Goal: Transaction & Acquisition: Purchase product/service

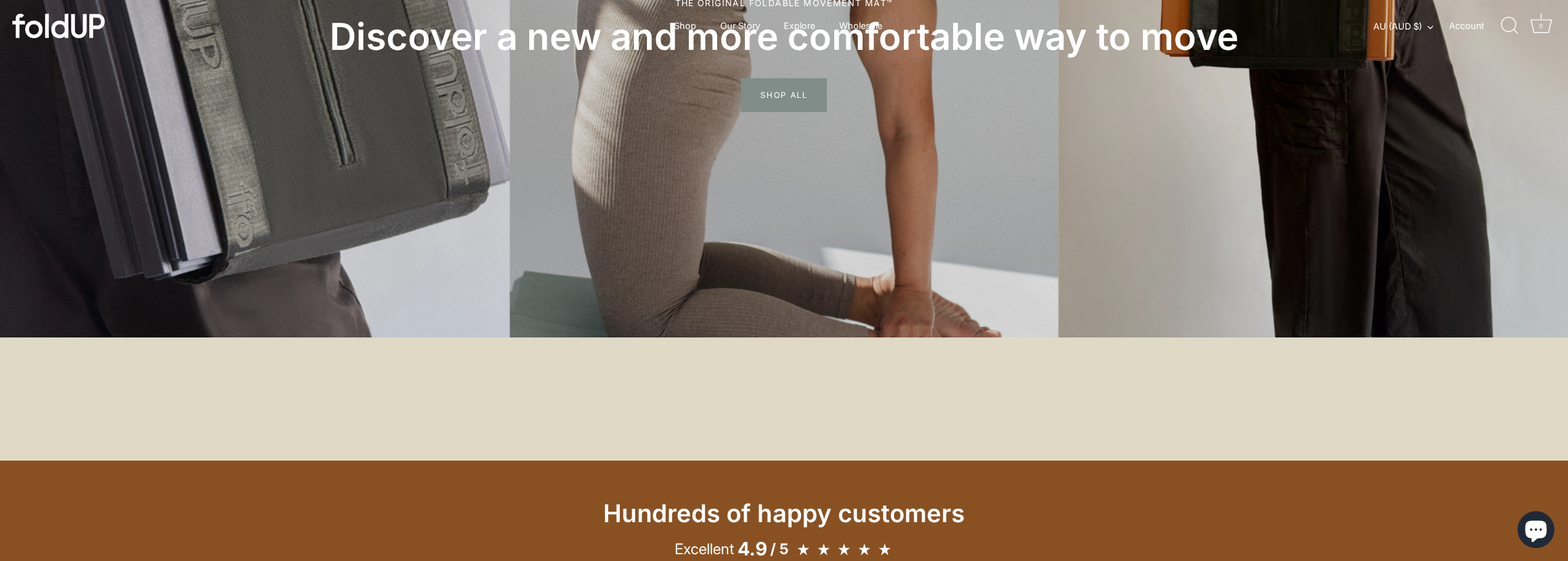
scroll to position [185, 0]
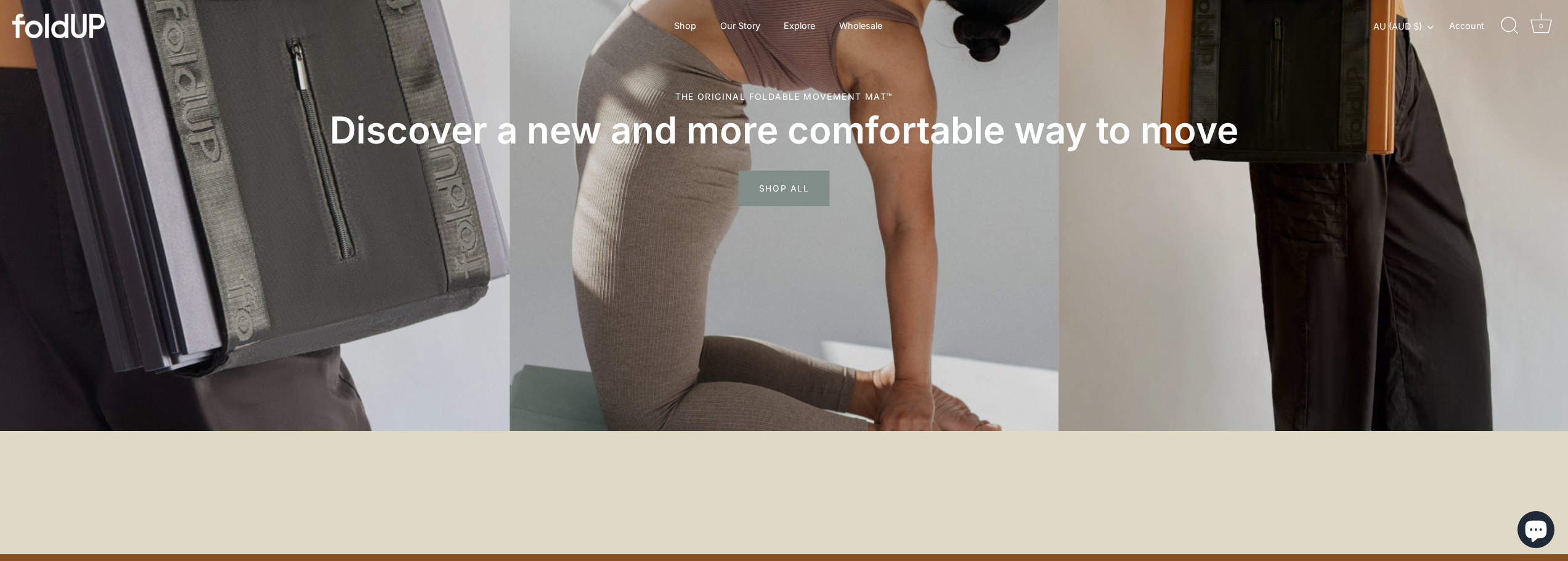
click at [774, 190] on span "SHOP ALL" at bounding box center [783, 189] width 90 height 36
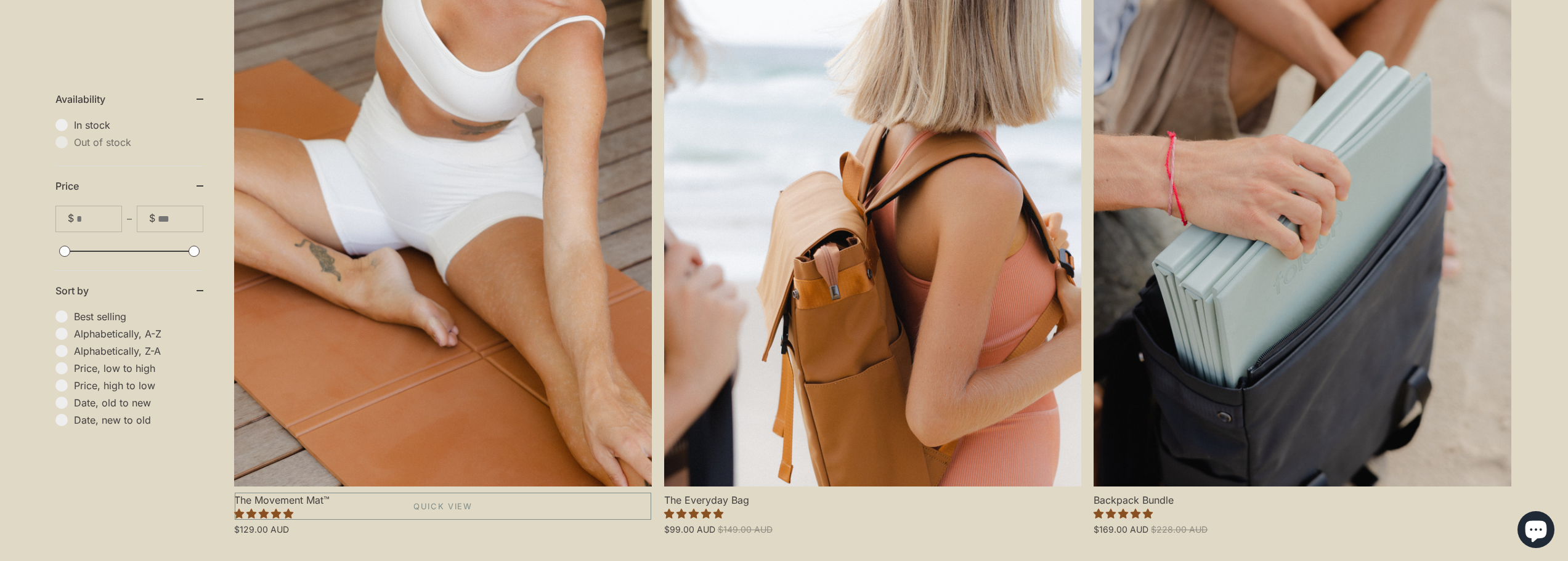
scroll to position [431, 0]
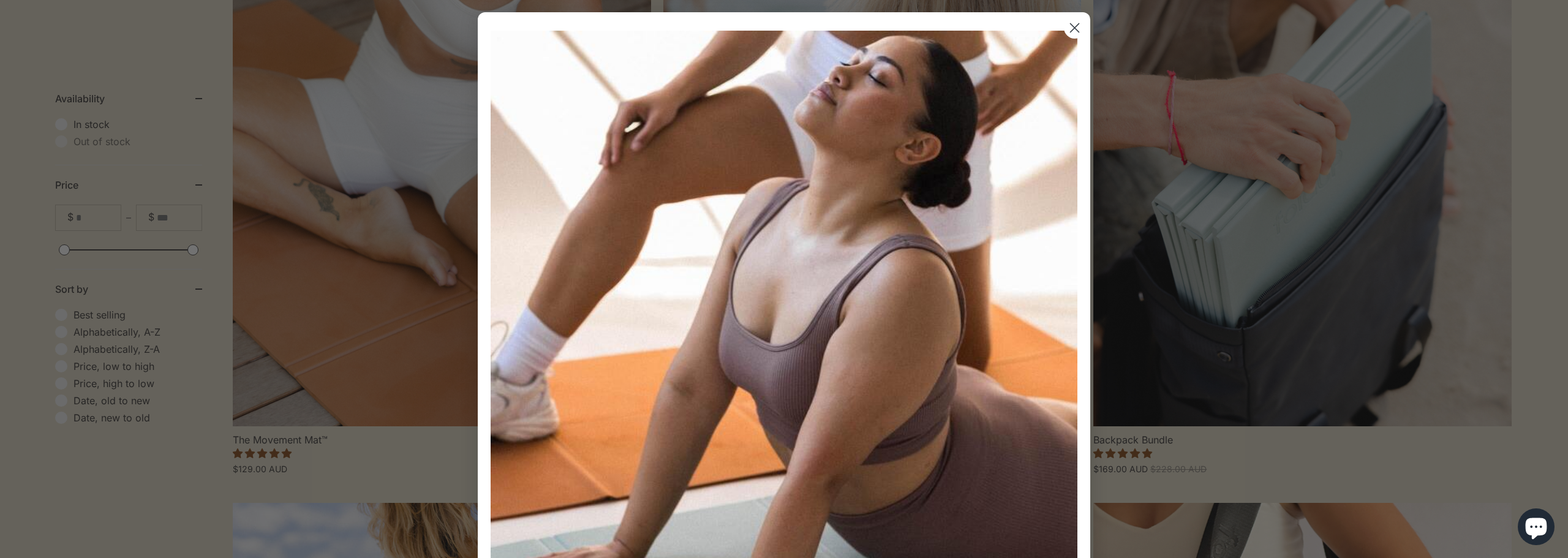
click at [1073, 26] on circle "Close dialog" at bounding box center [1074, 27] width 20 height 20
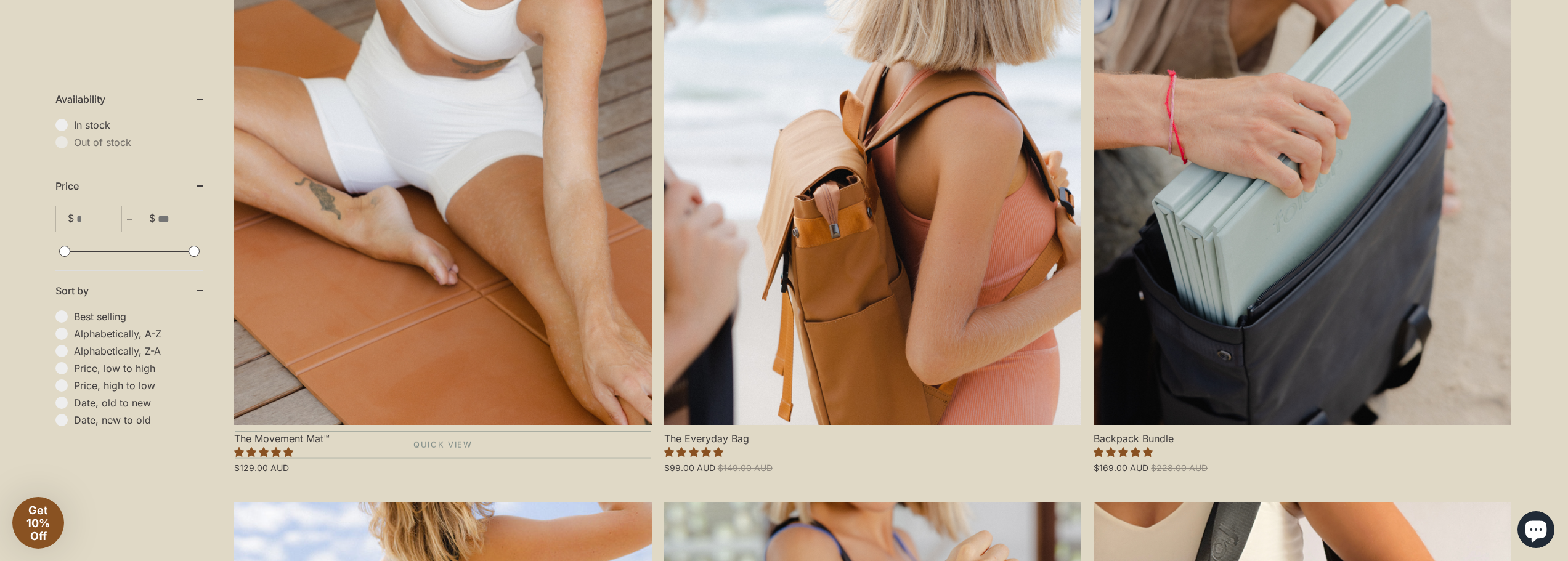
click at [408, 339] on link "The Movement Mat™" at bounding box center [443, 174] width 418 height 501
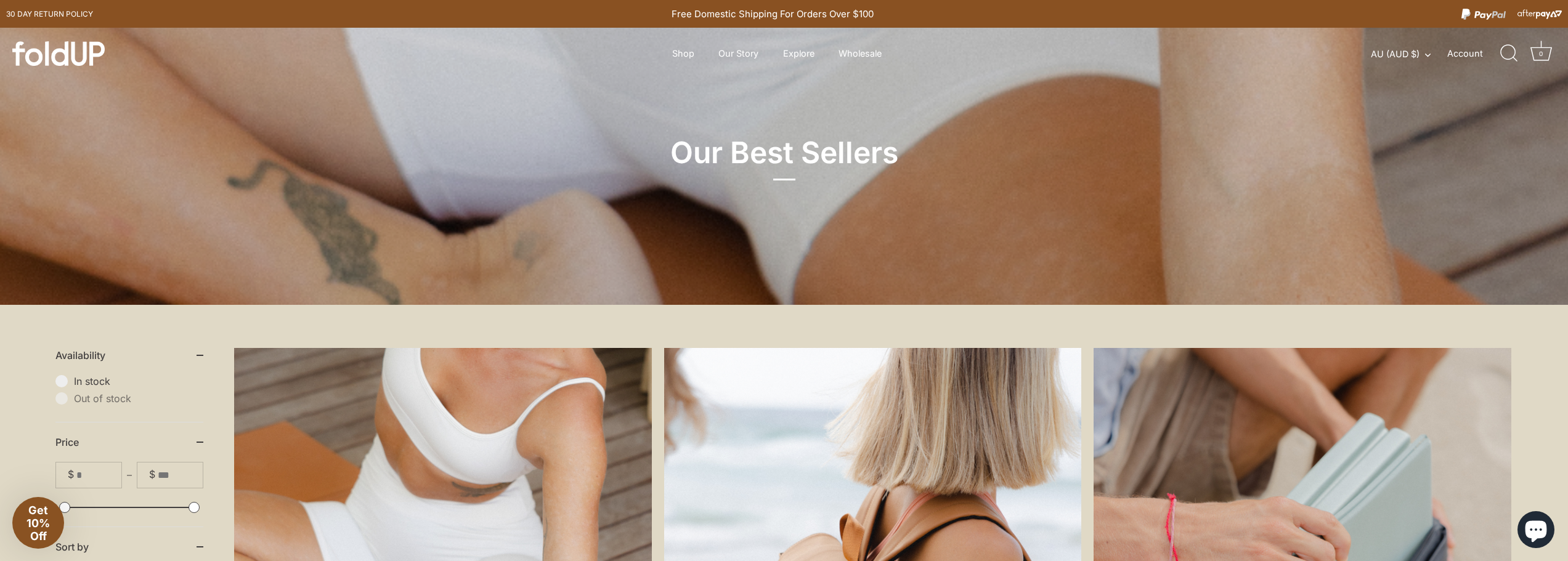
scroll to position [0, 0]
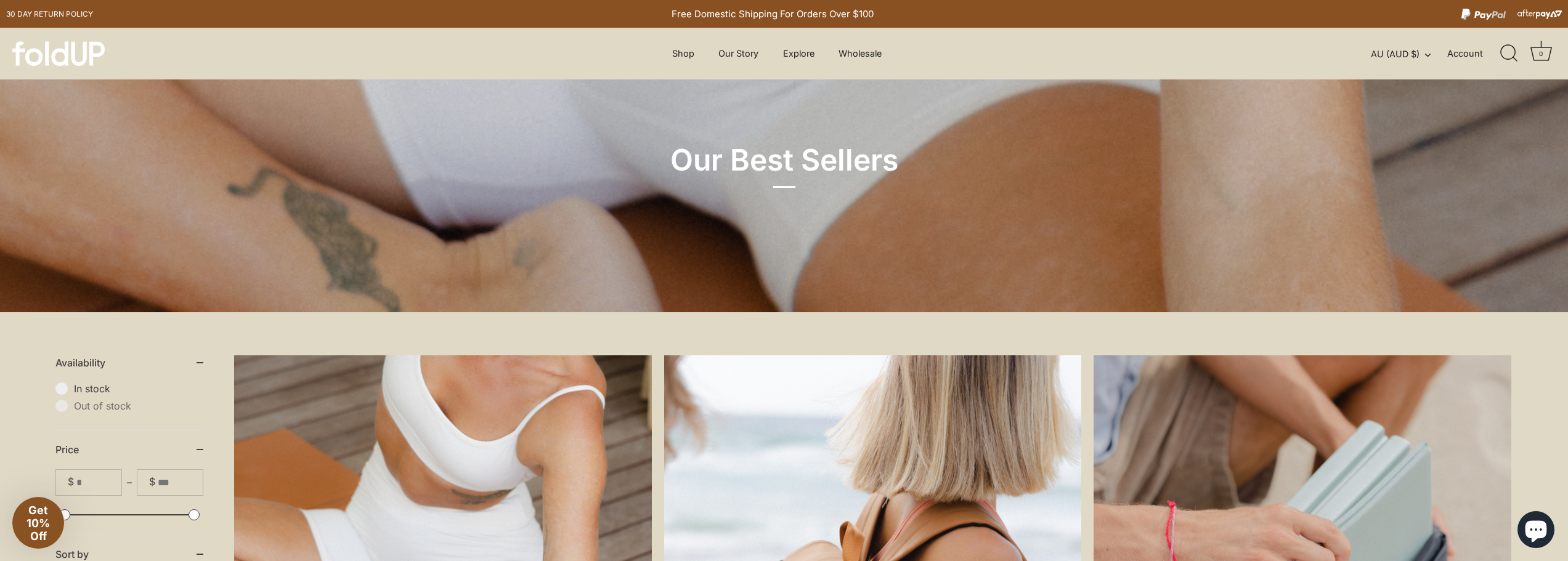
click at [71, 57] on img at bounding box center [59, 54] width 93 height 25
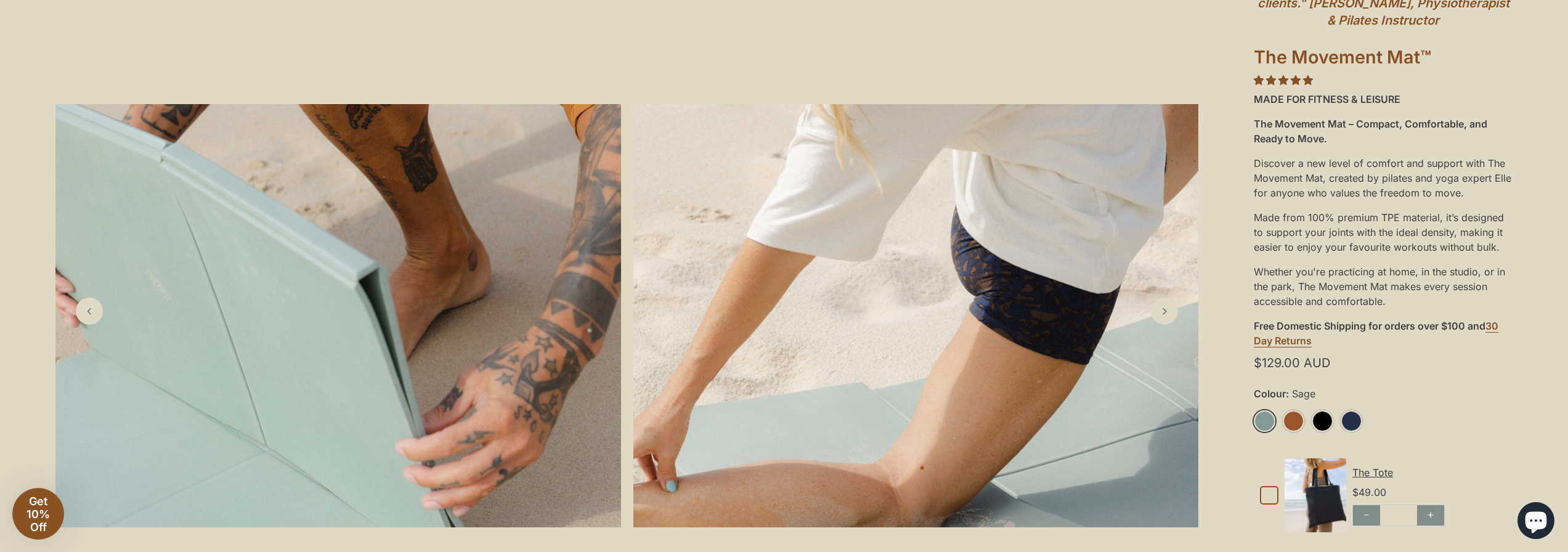
scroll to position [185, 0]
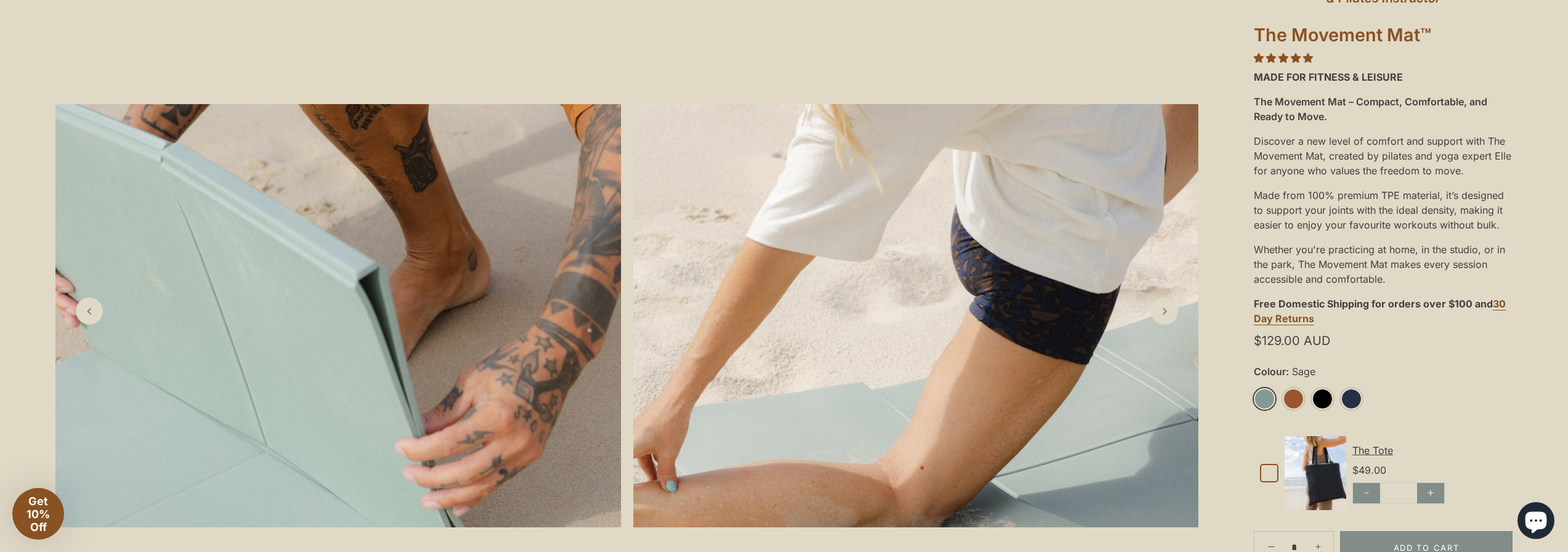
drag, startPoint x: 1334, startPoint y: 342, endPoint x: 1326, endPoint y: 343, distance: 8.1
click at [1326, 343] on div "$129.00 AUD" at bounding box center [1383, 341] width 259 height 20
drag, startPoint x: 1324, startPoint y: 341, endPoint x: 1308, endPoint y: 339, distance: 16.1
click at [1308, 339] on span "$129.00 AUD" at bounding box center [1292, 341] width 77 height 10
drag, startPoint x: 1336, startPoint y: 339, endPoint x: 1263, endPoint y: 339, distance: 73.0
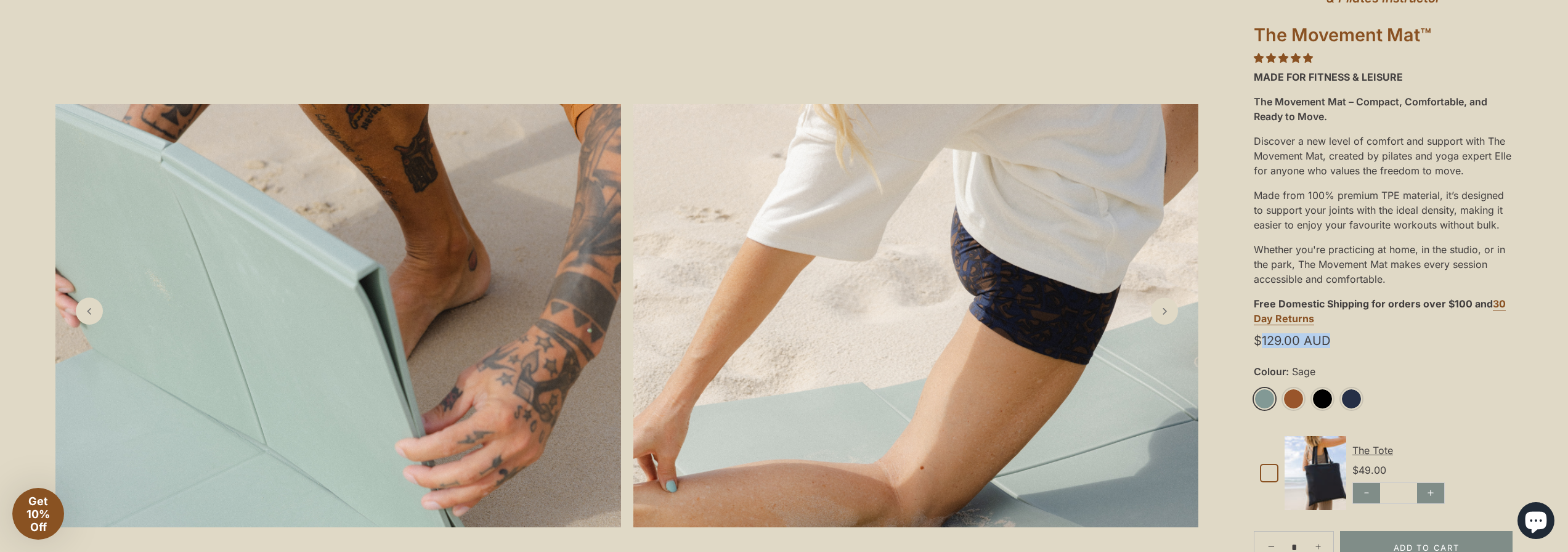
click at [1263, 339] on div "$129.00 AUD" at bounding box center [1383, 341] width 259 height 20
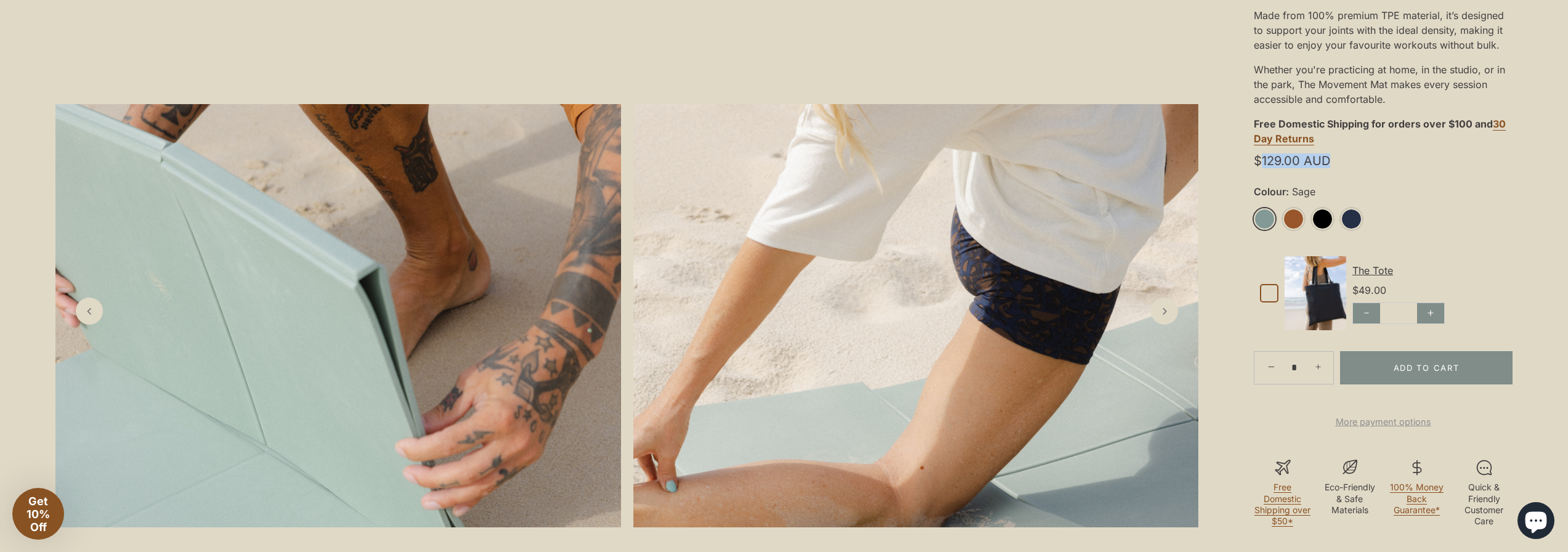
scroll to position [370, 0]
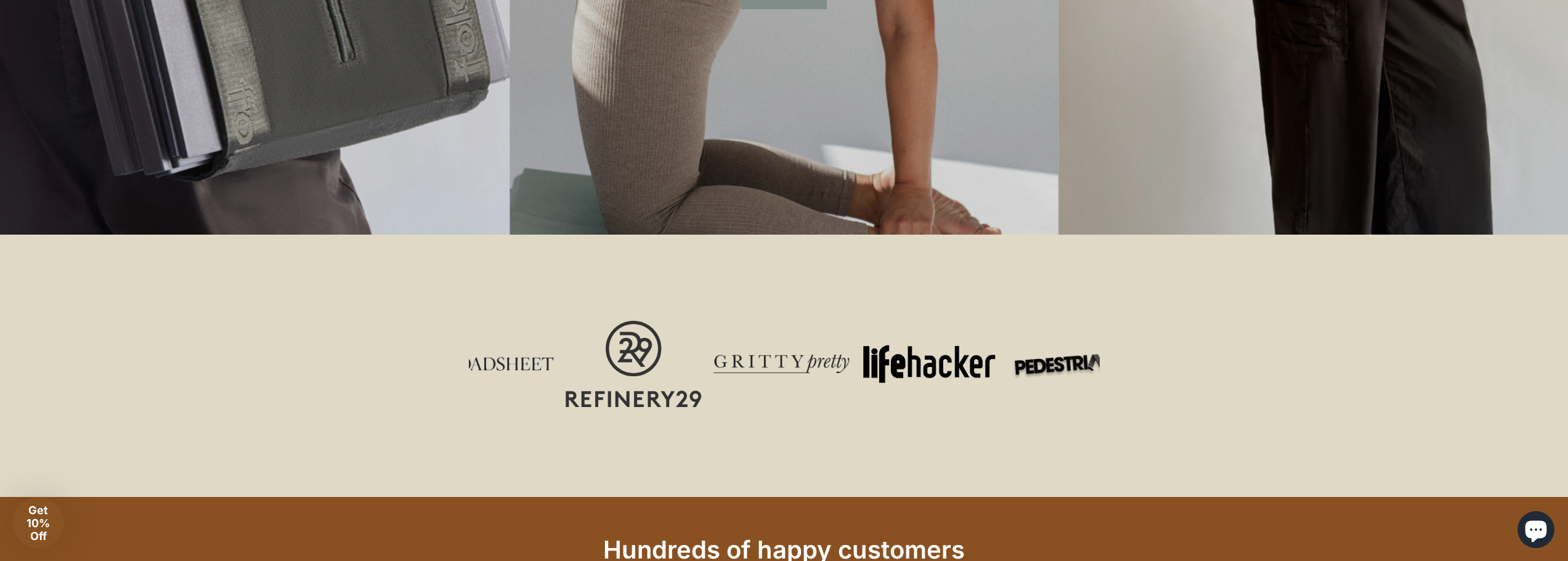
scroll to position [431, 0]
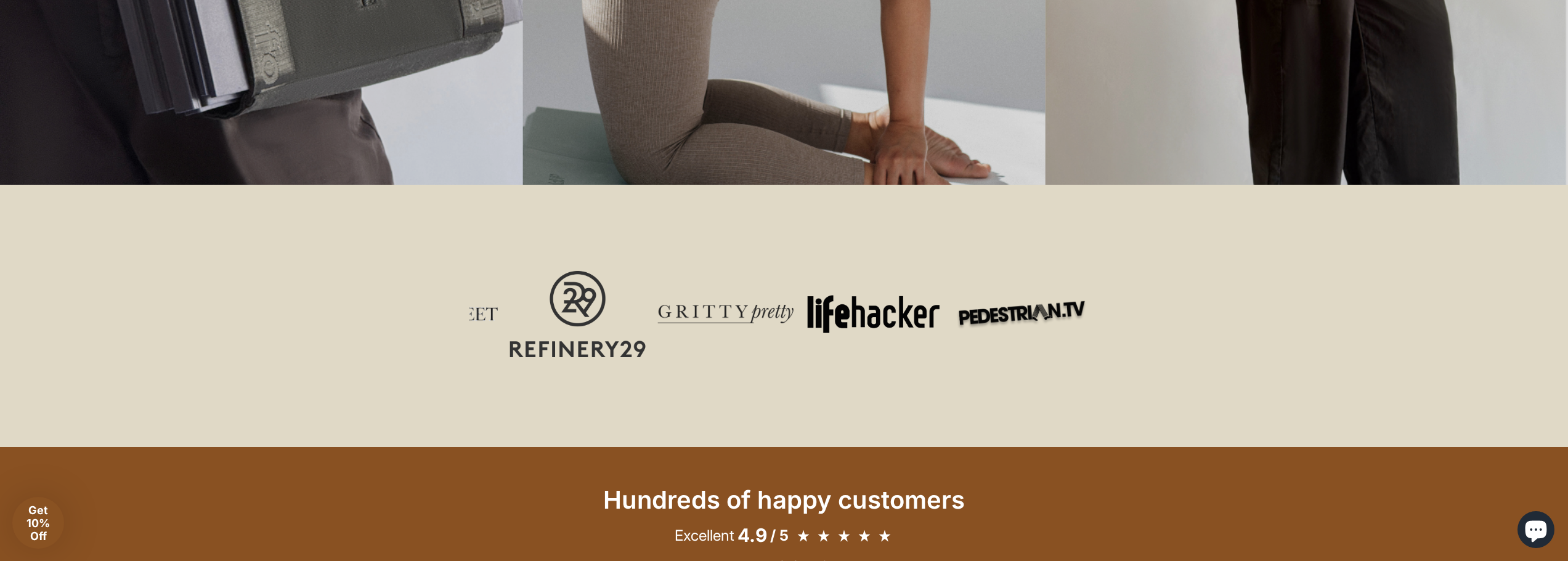
drag, startPoint x: 888, startPoint y: 318, endPoint x: 719, endPoint y: 321, distance: 169.0
click at [720, 321] on div at bounding box center [1021, 314] width 1330 height 135
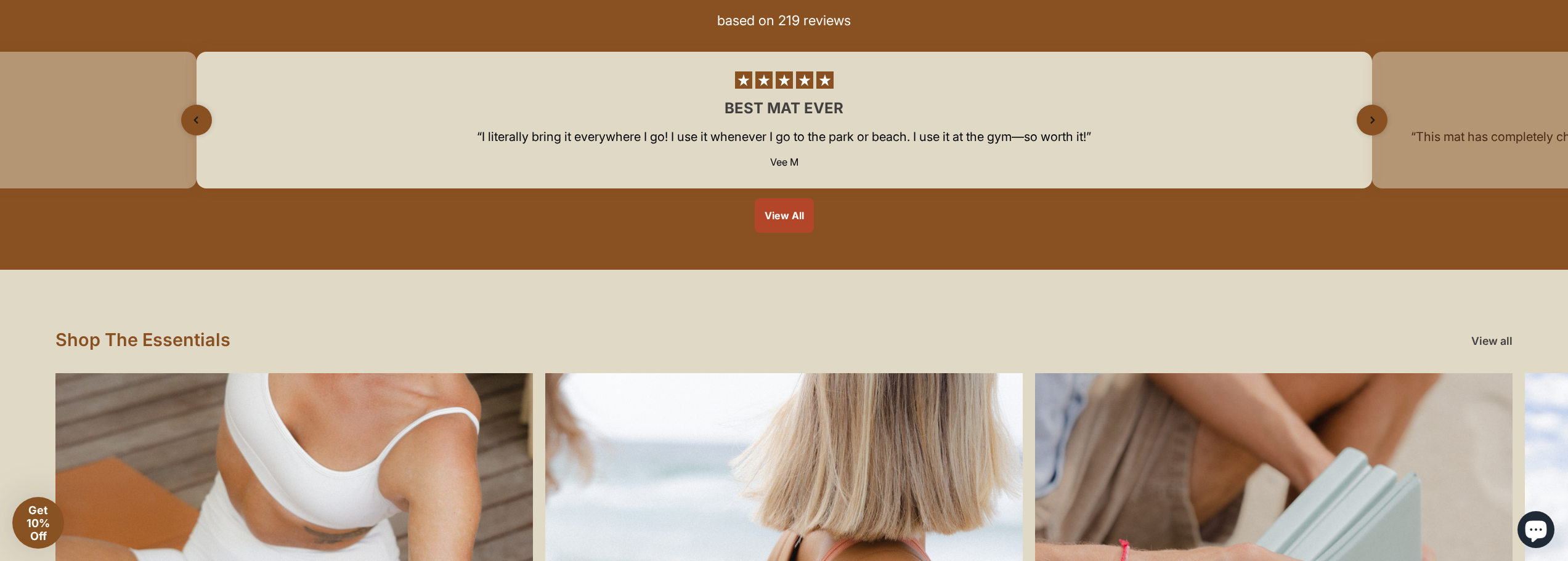
scroll to position [863, 0]
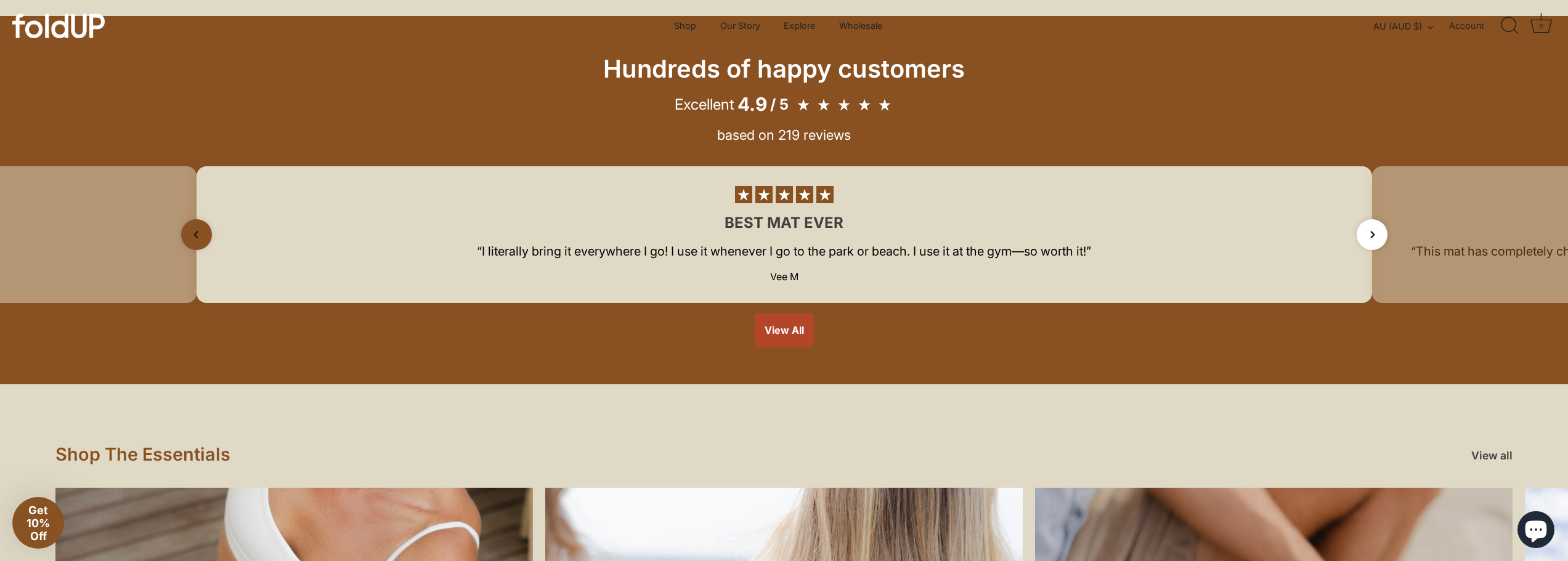
click at [1364, 228] on icon "Next slide" at bounding box center [1372, 234] width 17 height 17
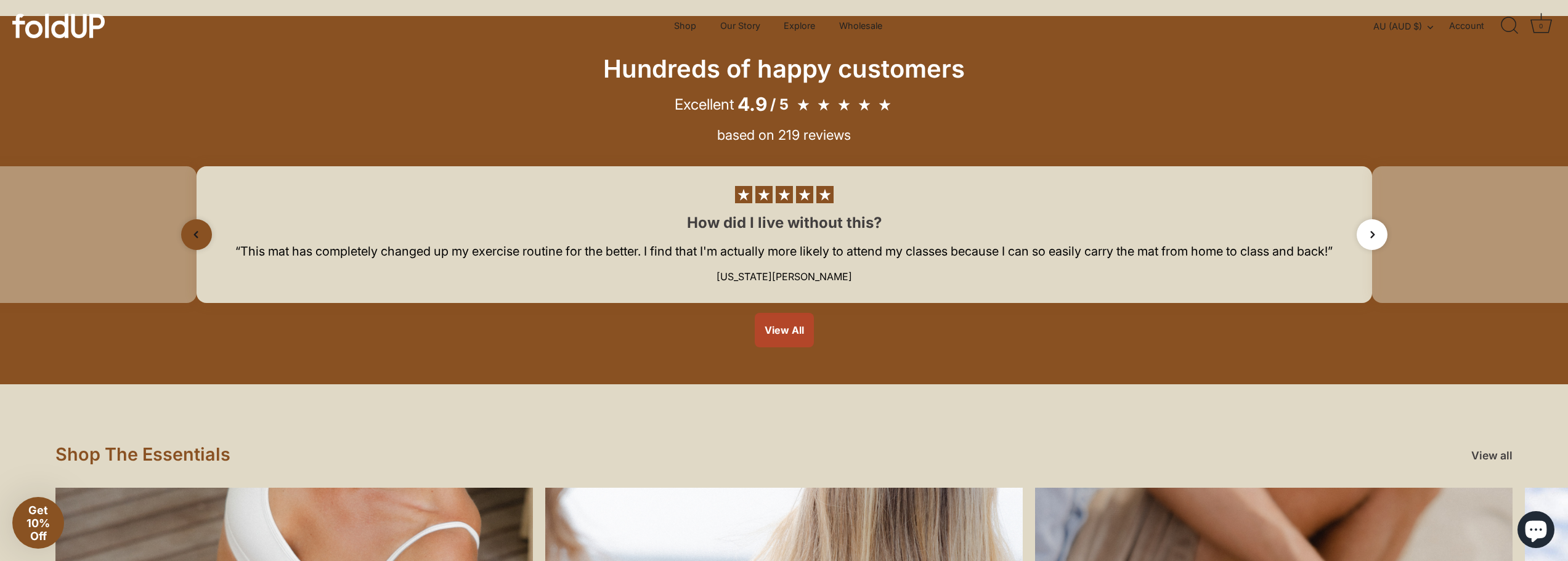
click at [1364, 228] on icon "Next slide" at bounding box center [1372, 234] width 17 height 17
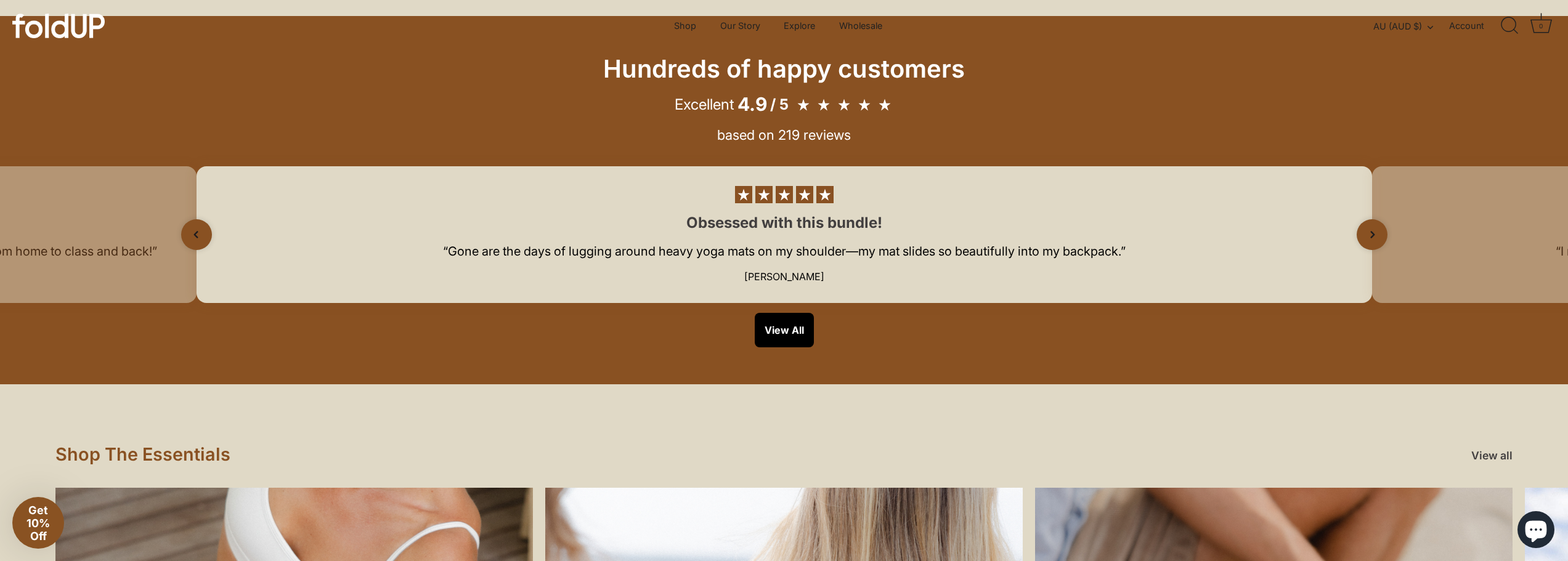
click at [778, 321] on link "View All" at bounding box center [784, 330] width 59 height 35
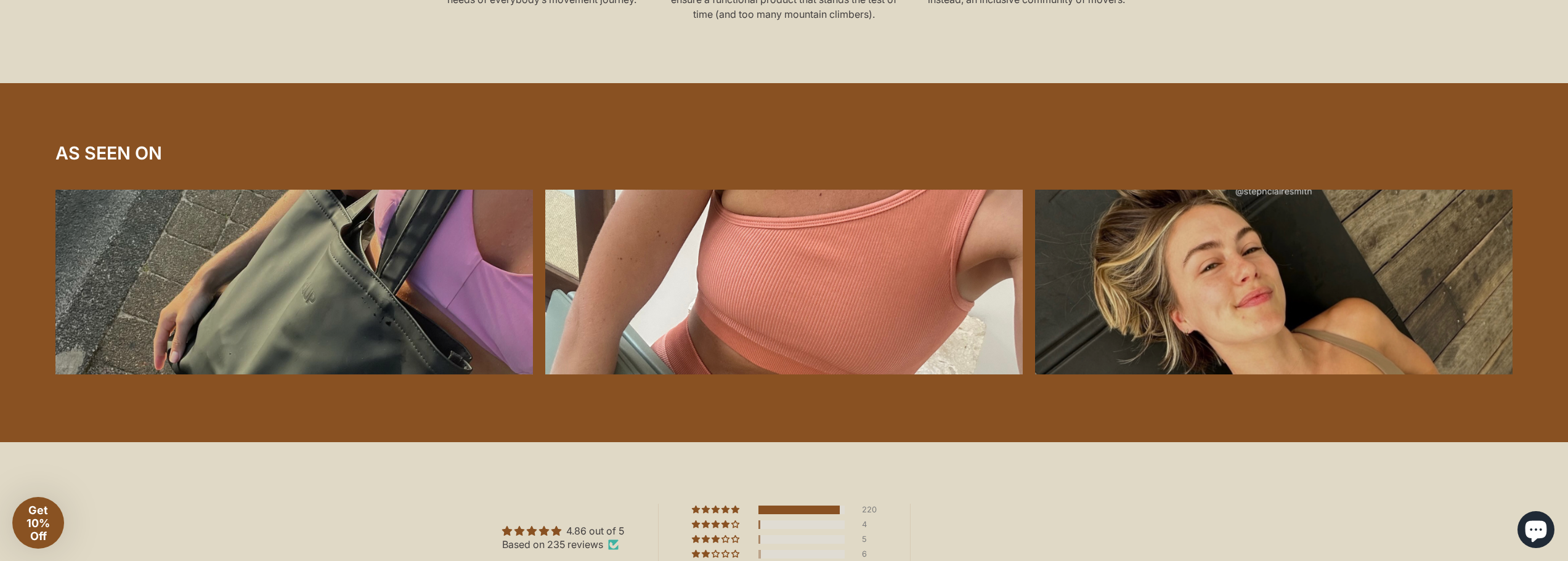
scroll to position [2773, 0]
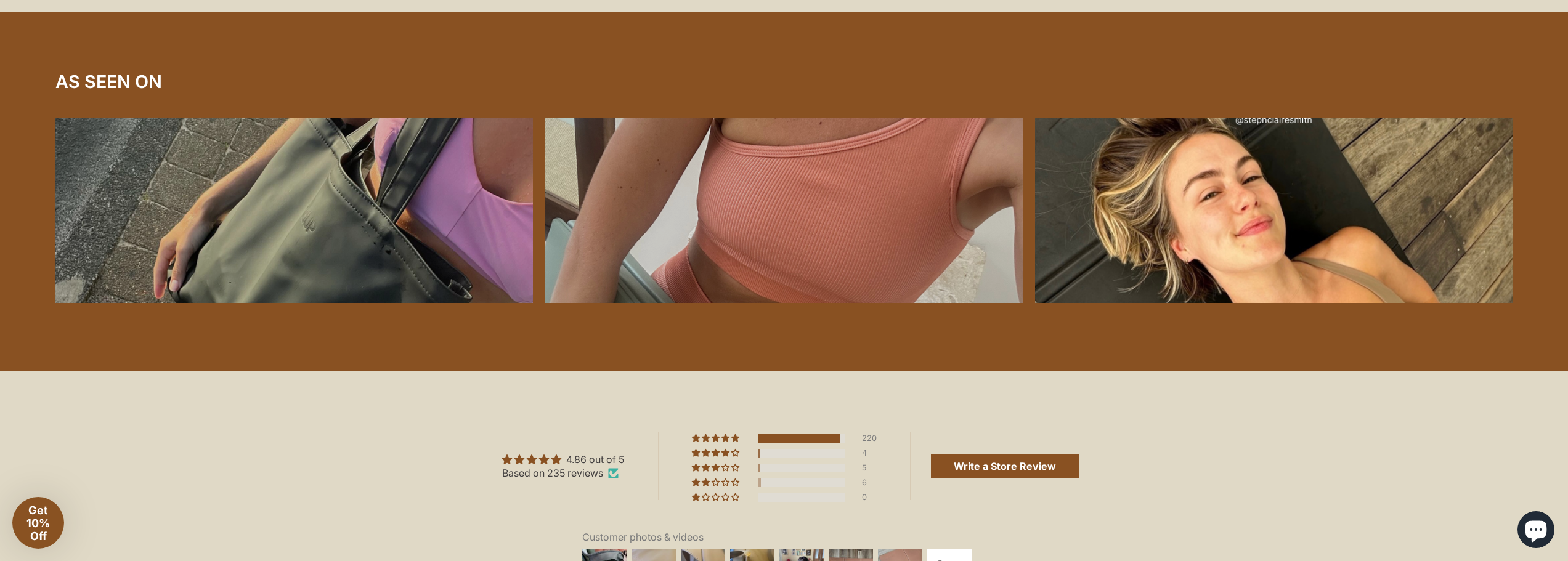
click at [1194, 225] on div at bounding box center [1273, 211] width 477 height 185
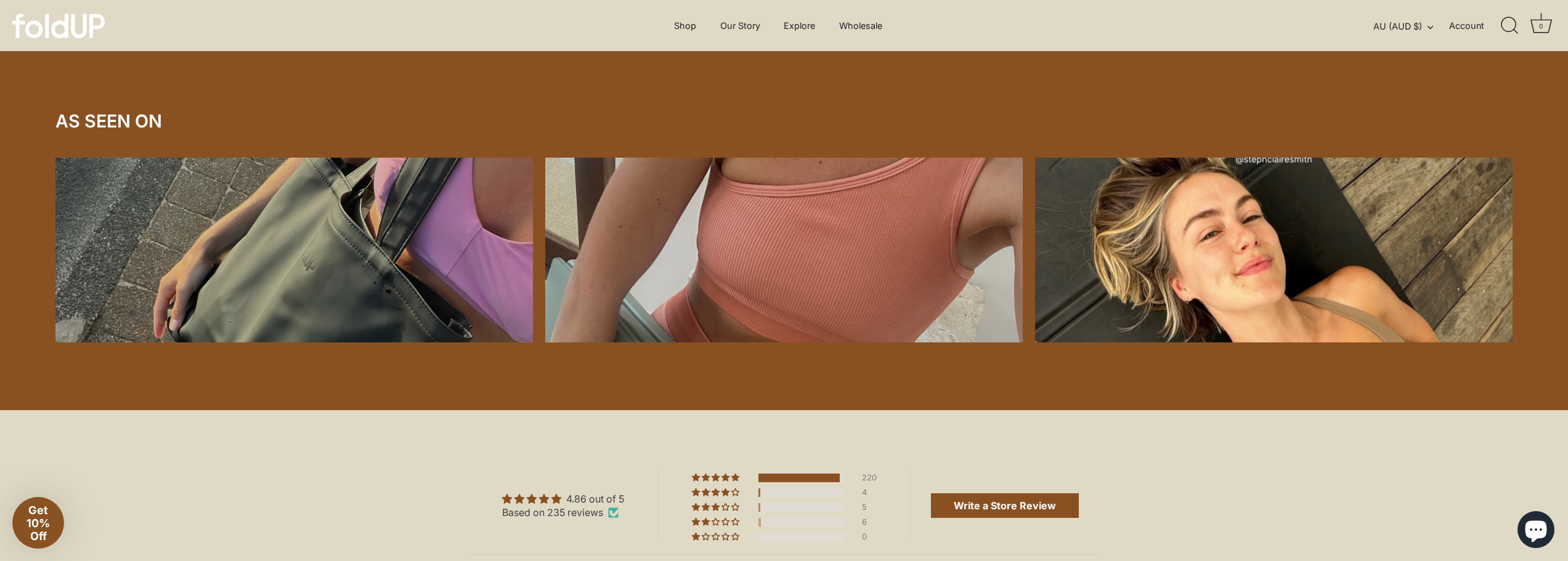
scroll to position [2711, 0]
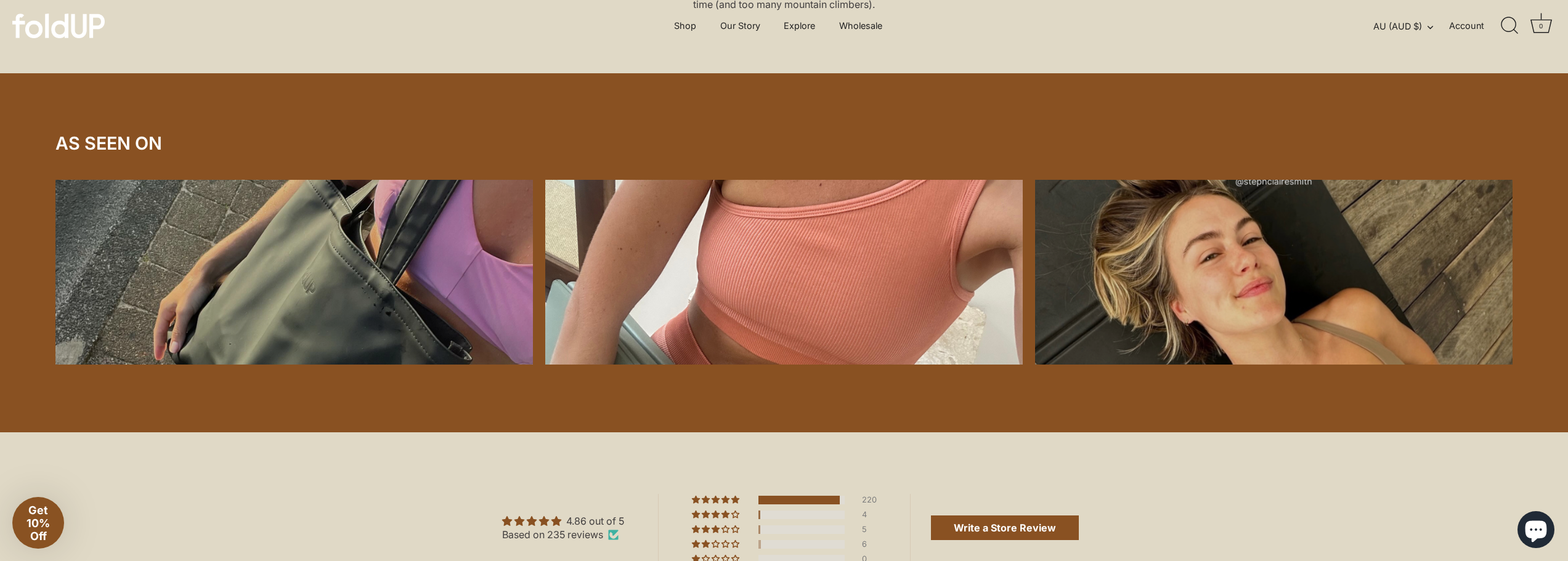
drag, startPoint x: 1148, startPoint y: 263, endPoint x: 807, endPoint y: 246, distance: 341.4
click at [825, 246] on div at bounding box center [783, 272] width 1469 height 197
click at [805, 257] on div at bounding box center [783, 272] width 477 height 185
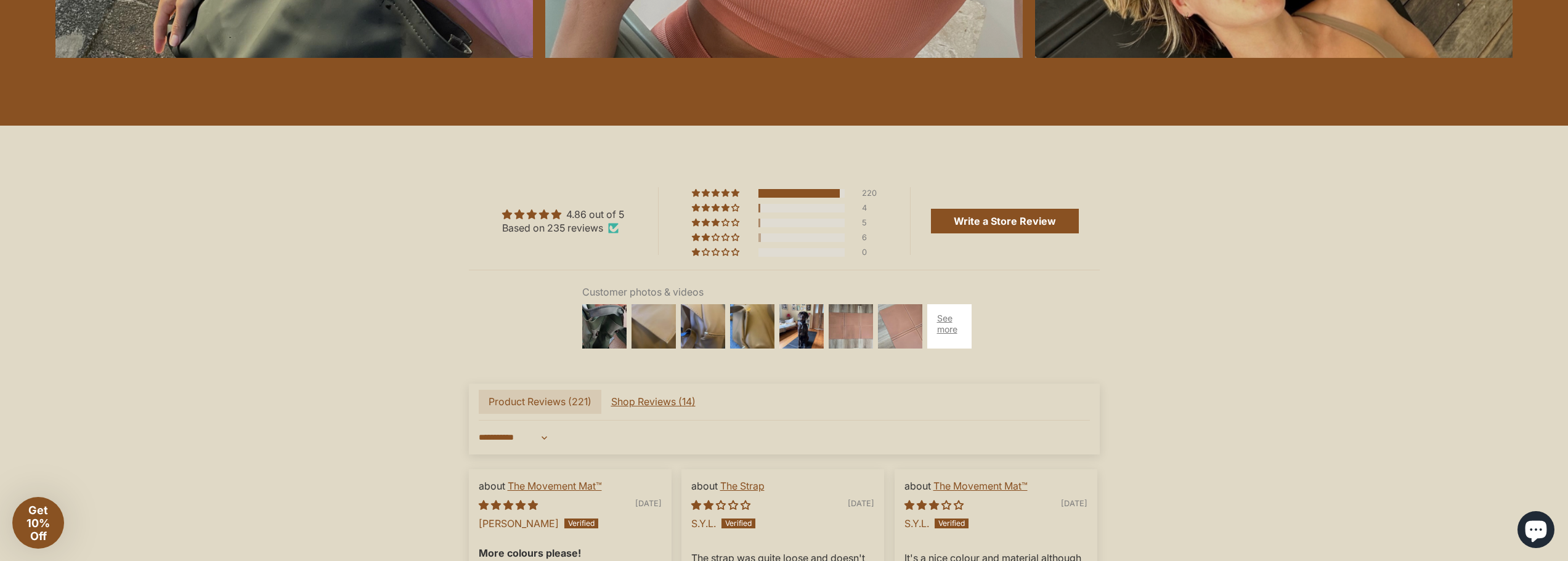
scroll to position [3019, 0]
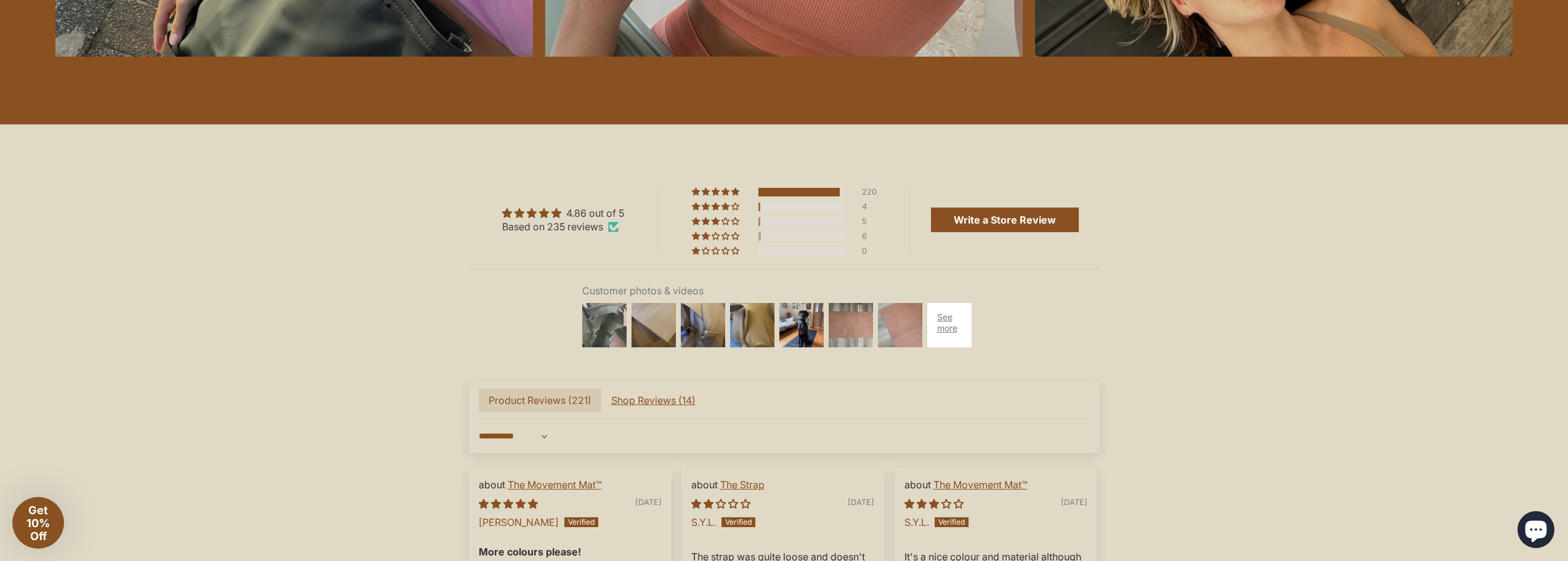
click at [609, 321] on img at bounding box center [604, 325] width 49 height 49
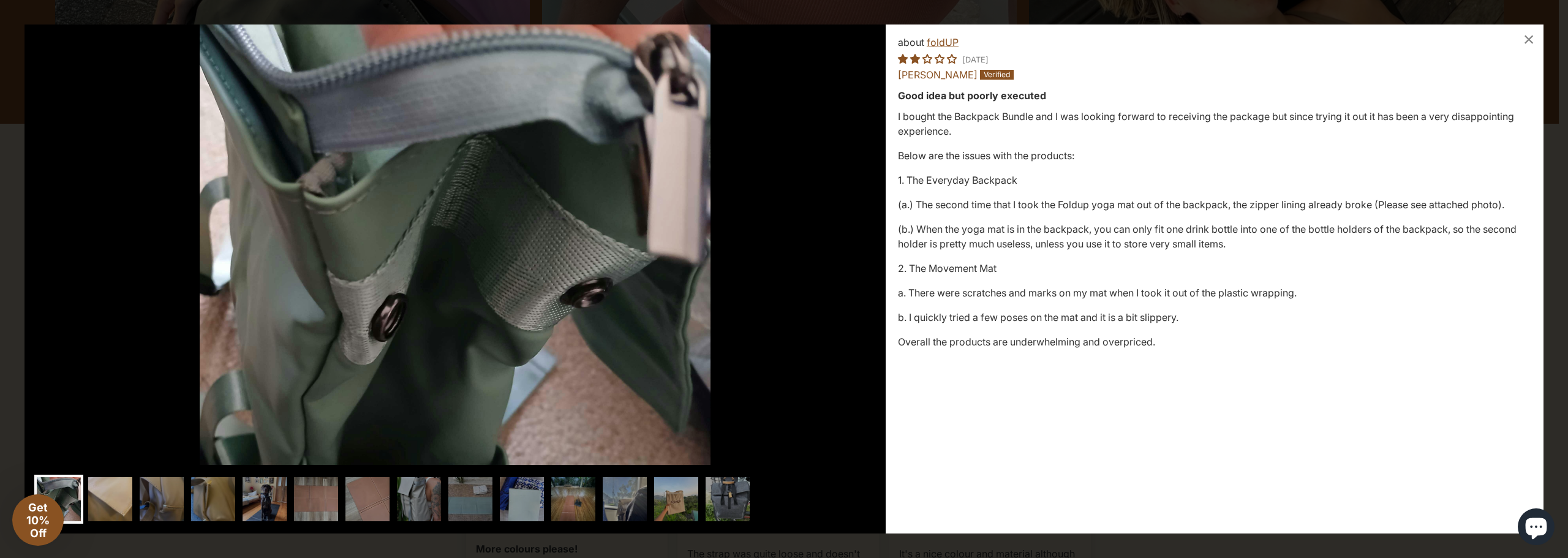
click at [114, 500] on img at bounding box center [110, 499] width 49 height 49
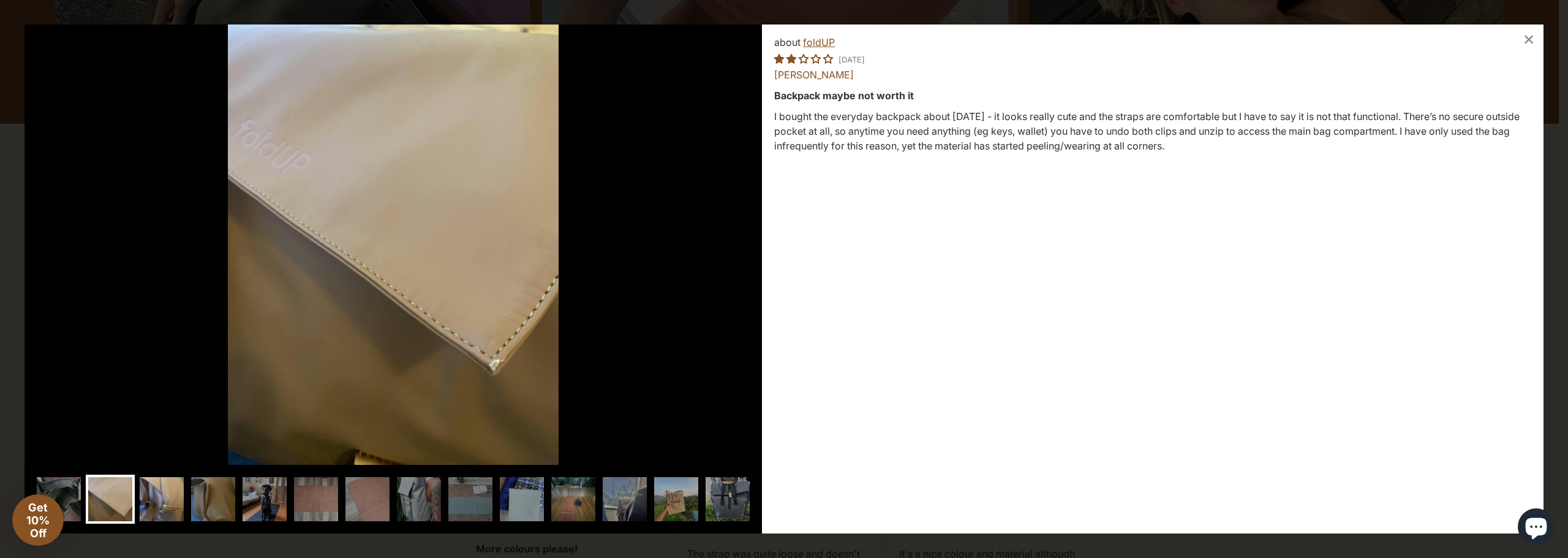
click at [163, 500] on img at bounding box center [161, 499] width 49 height 49
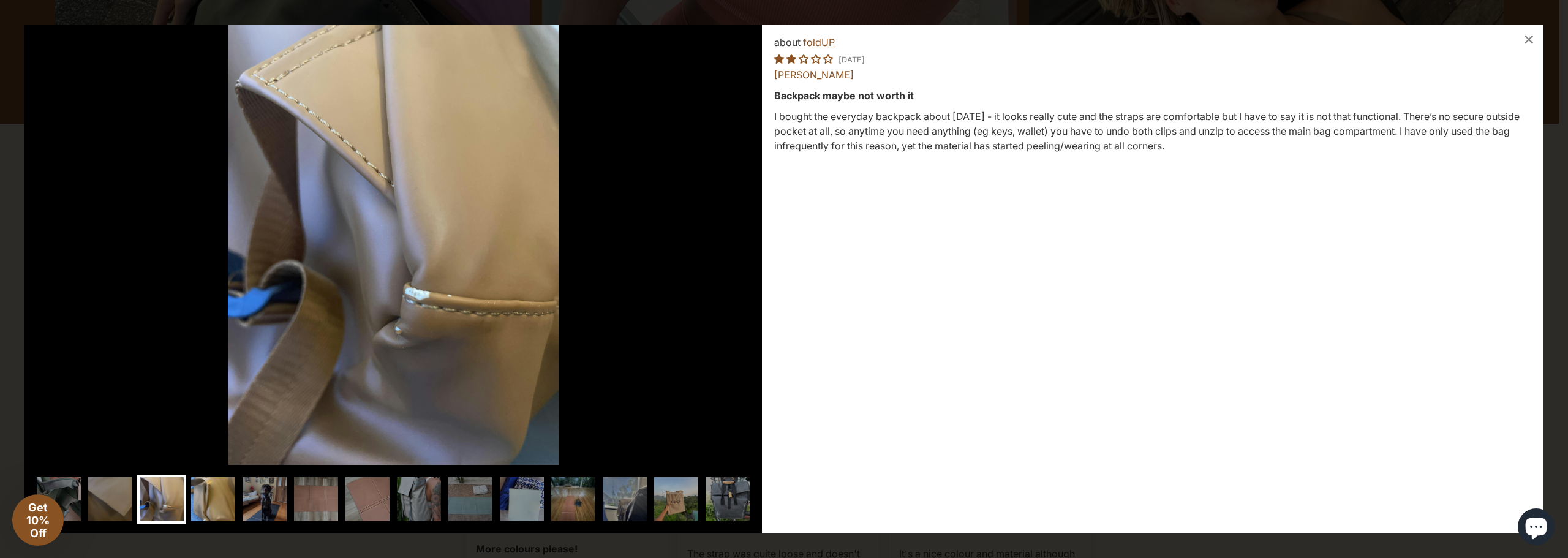
click at [202, 501] on img at bounding box center [213, 499] width 49 height 49
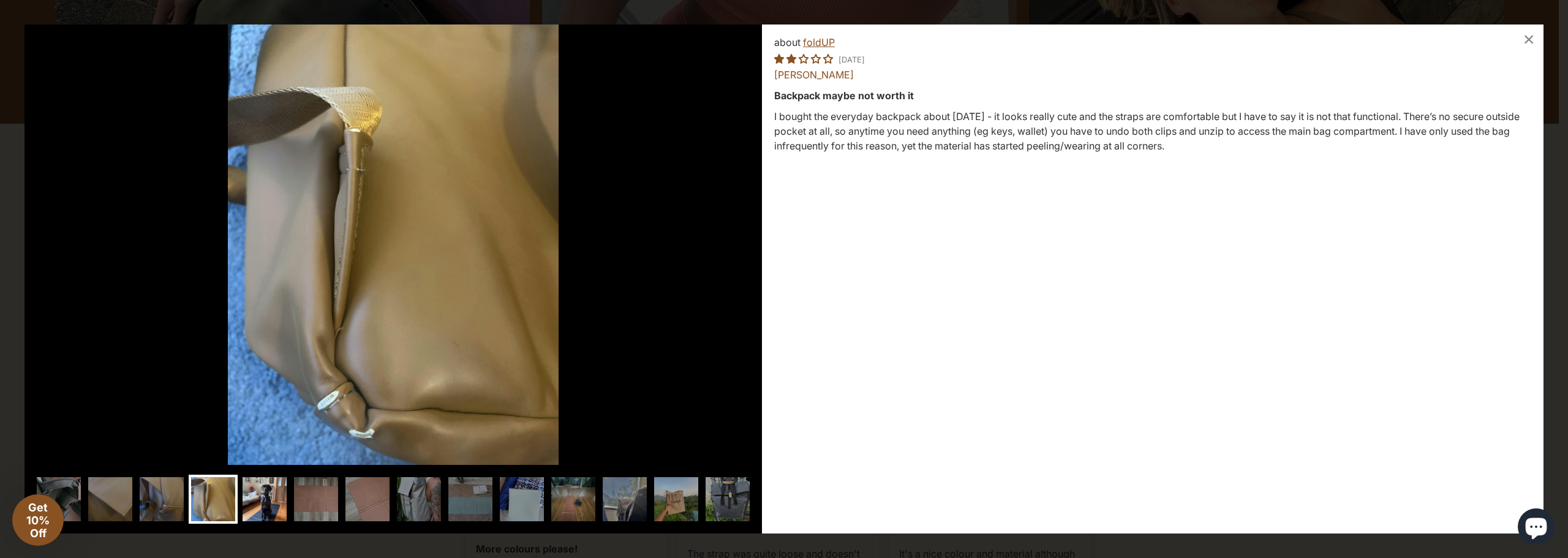
click at [257, 506] on img at bounding box center [264, 499] width 49 height 49
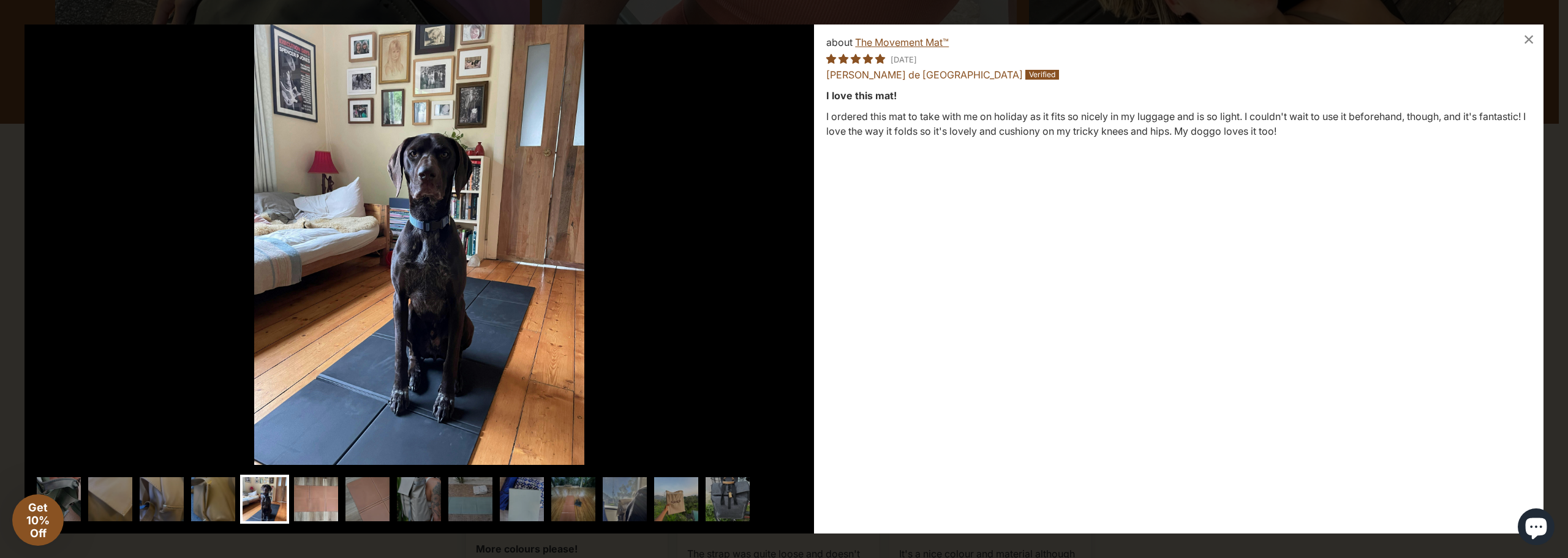
click at [308, 505] on img at bounding box center [315, 499] width 49 height 49
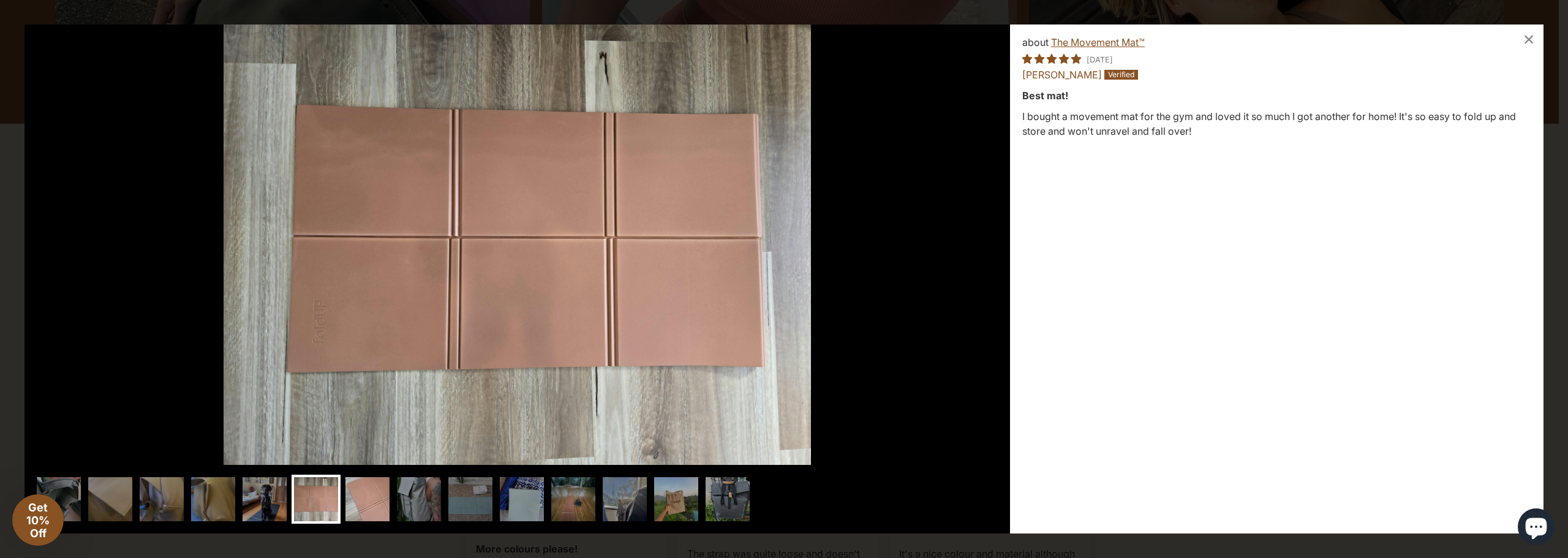
click at [357, 504] on img at bounding box center [367, 499] width 49 height 49
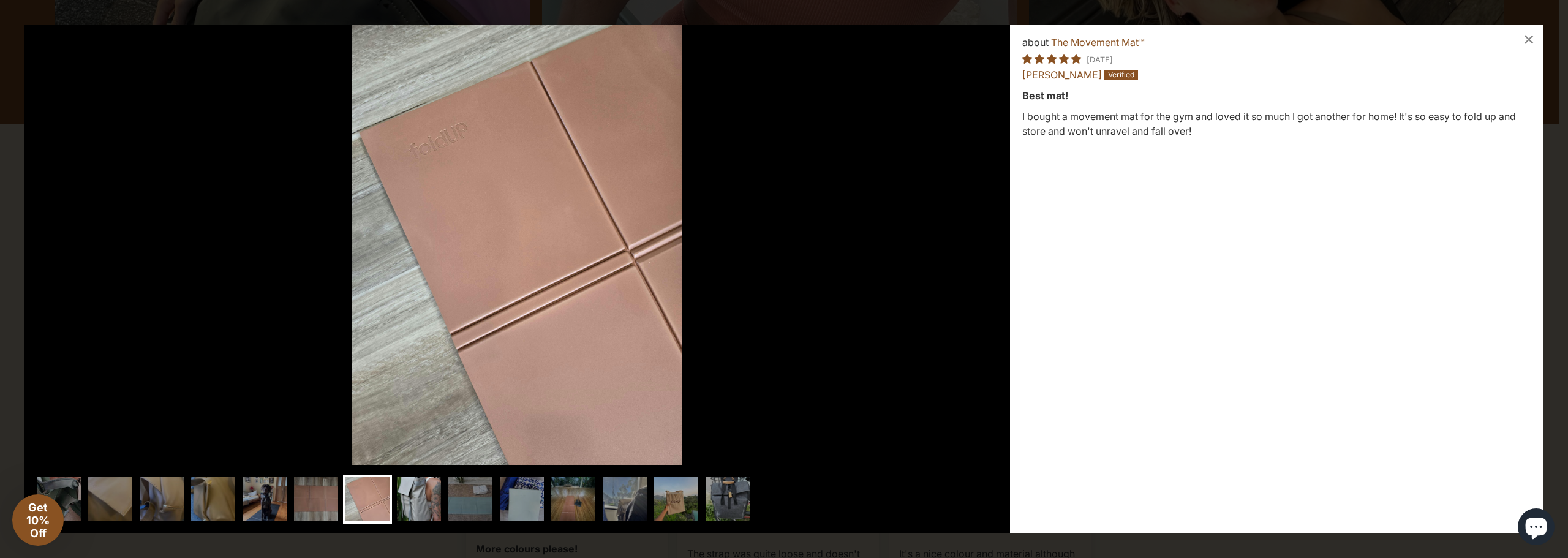
click at [407, 506] on img at bounding box center [418, 499] width 49 height 49
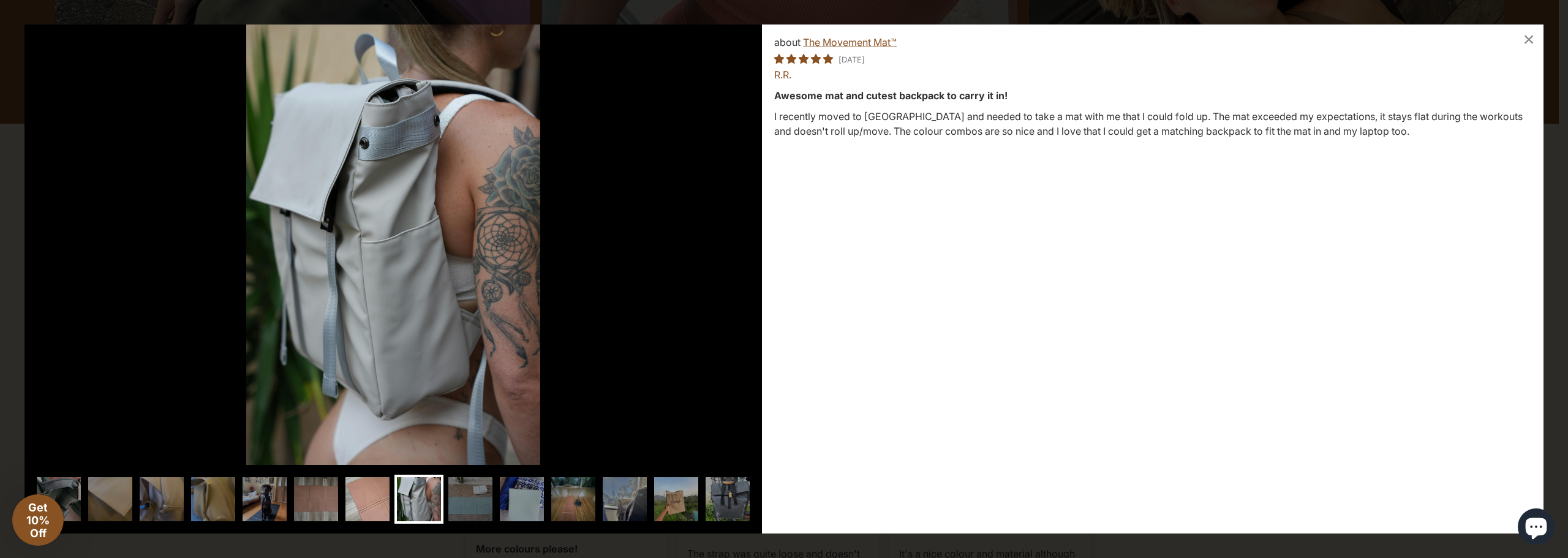
click at [365, 501] on img at bounding box center [367, 499] width 49 height 49
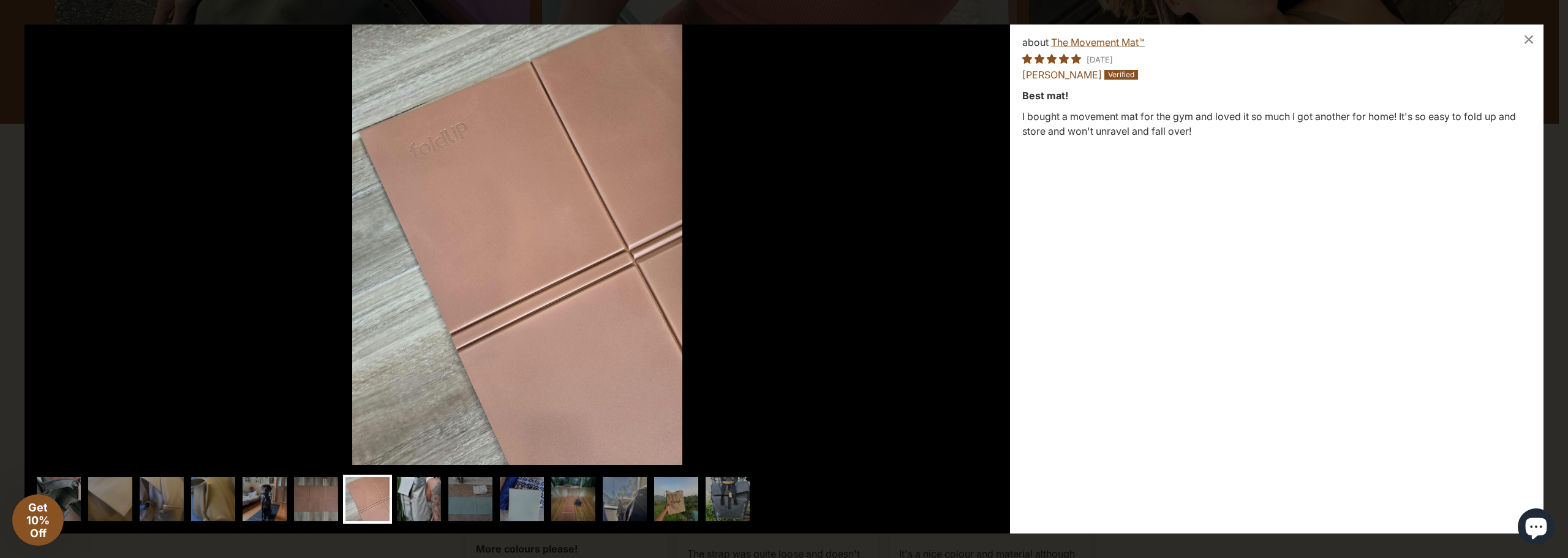
click at [418, 503] on img at bounding box center [418, 499] width 49 height 49
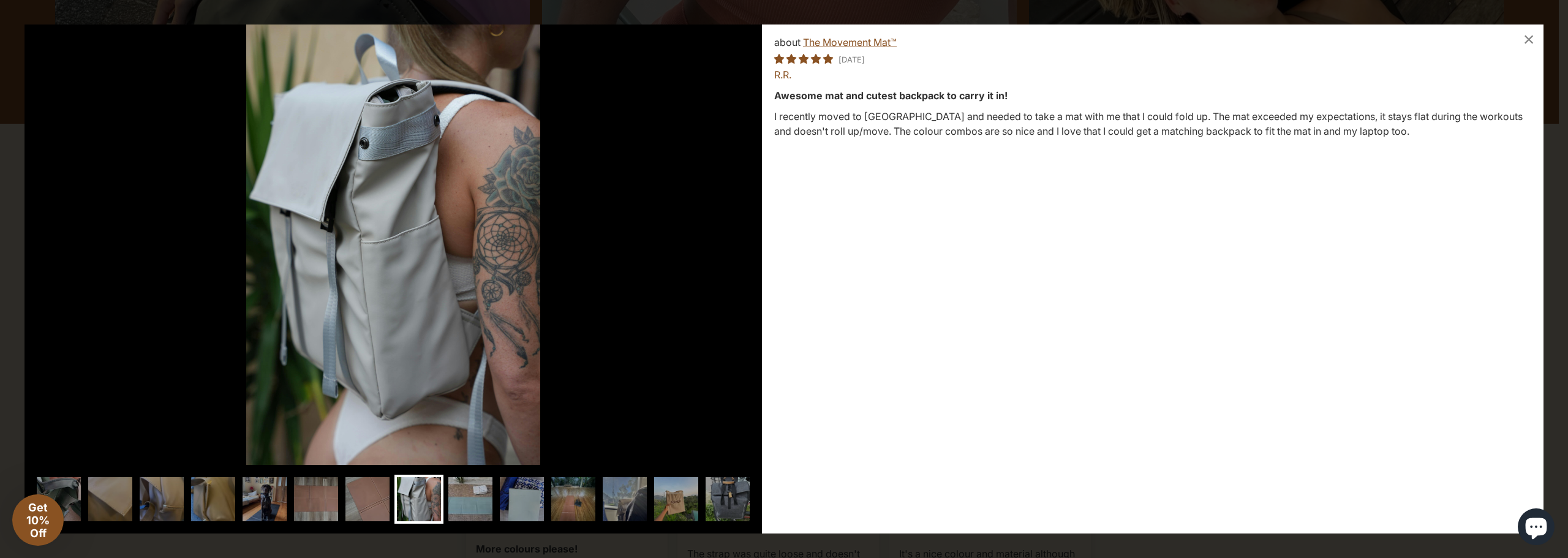
click at [470, 509] on img at bounding box center [470, 499] width 49 height 49
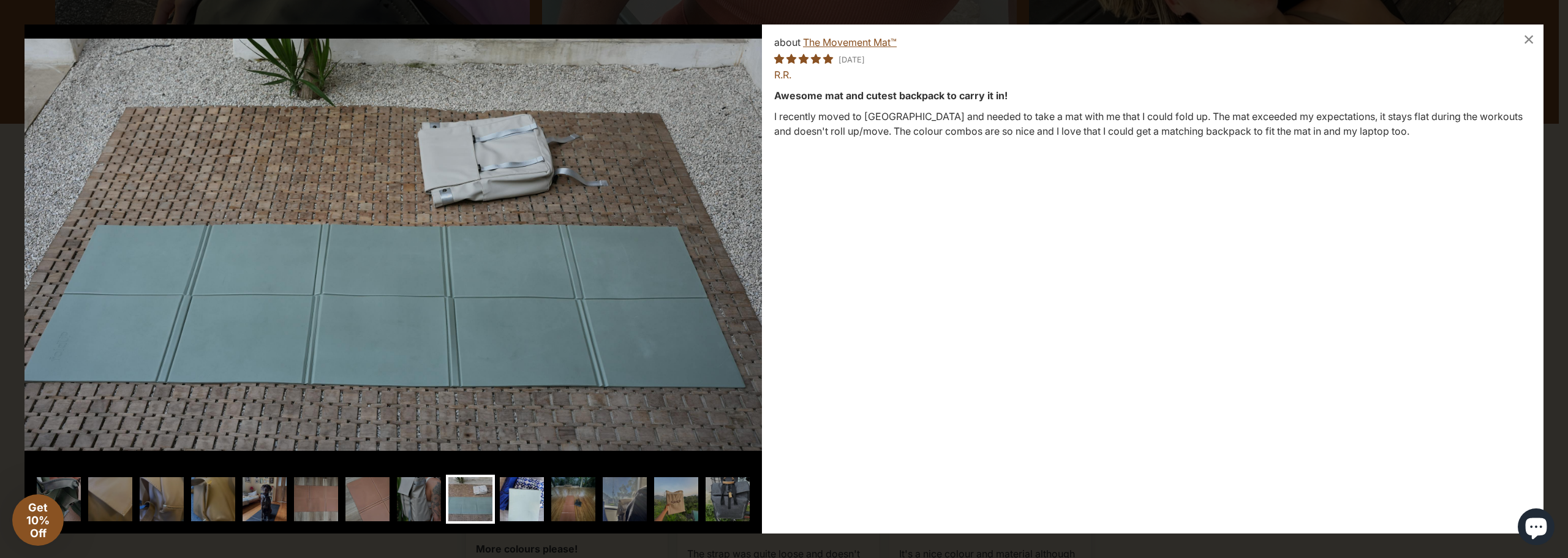
click at [521, 507] on img at bounding box center [521, 499] width 49 height 49
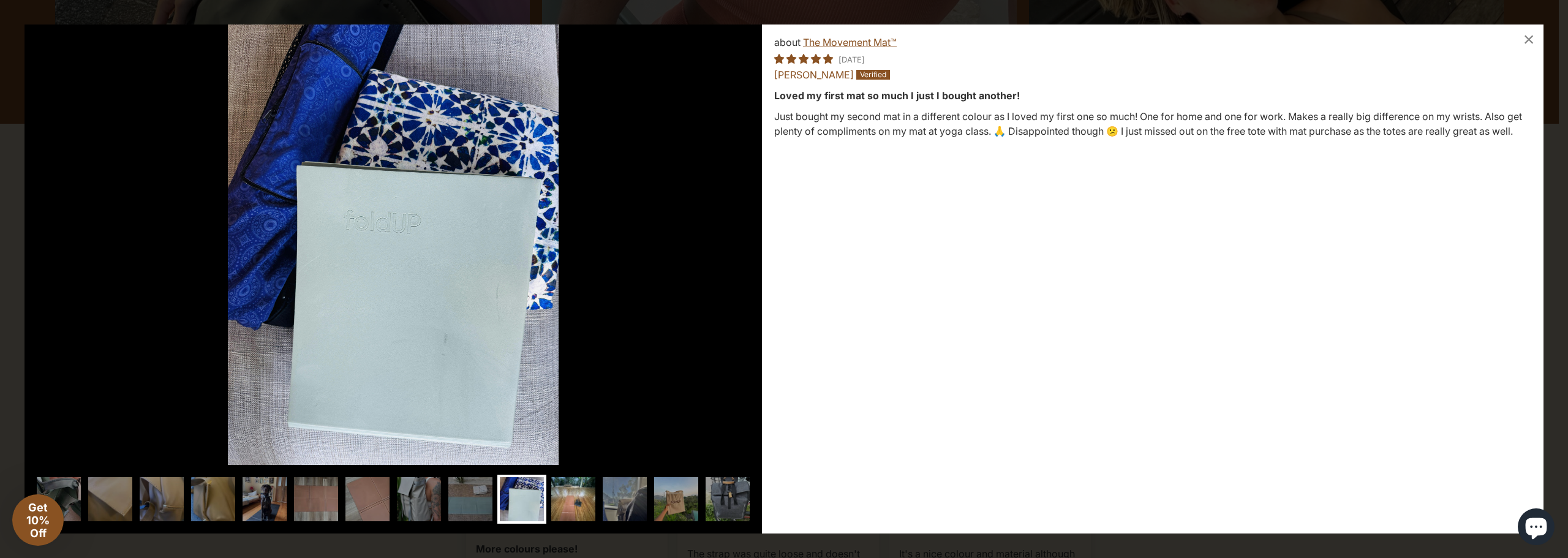
click at [569, 504] on img at bounding box center [573, 499] width 49 height 49
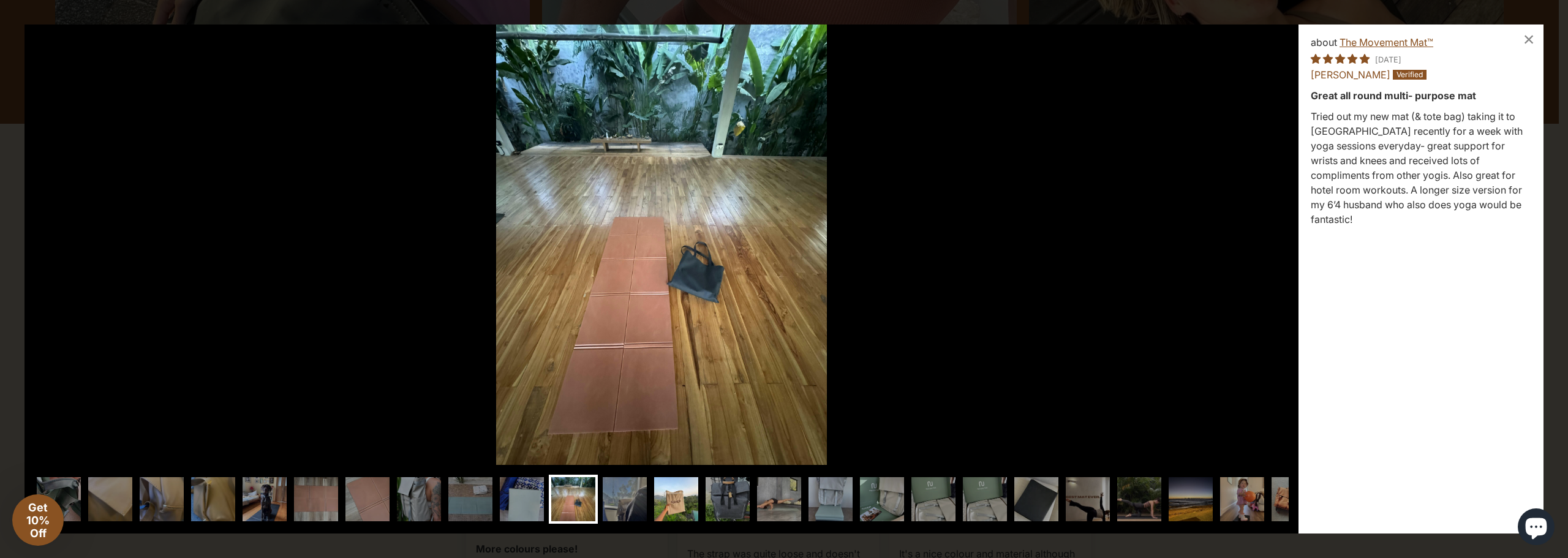
click at [688, 496] on img at bounding box center [676, 499] width 49 height 49
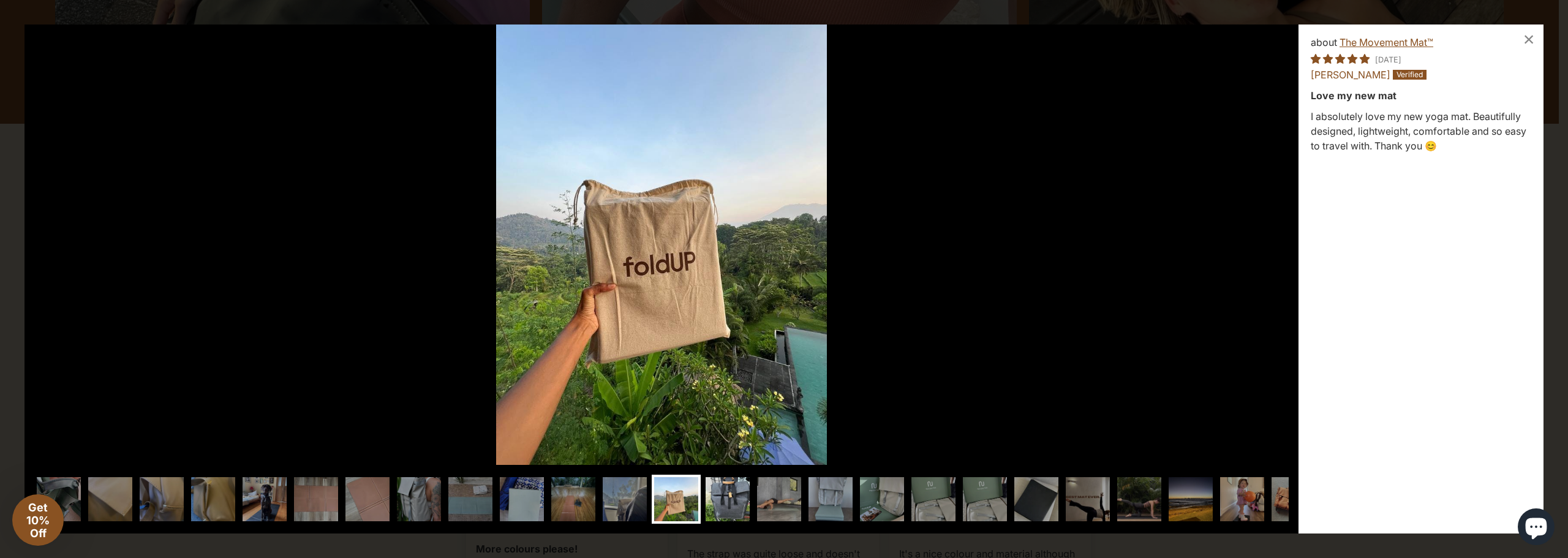
click at [719, 496] on img at bounding box center [727, 499] width 49 height 49
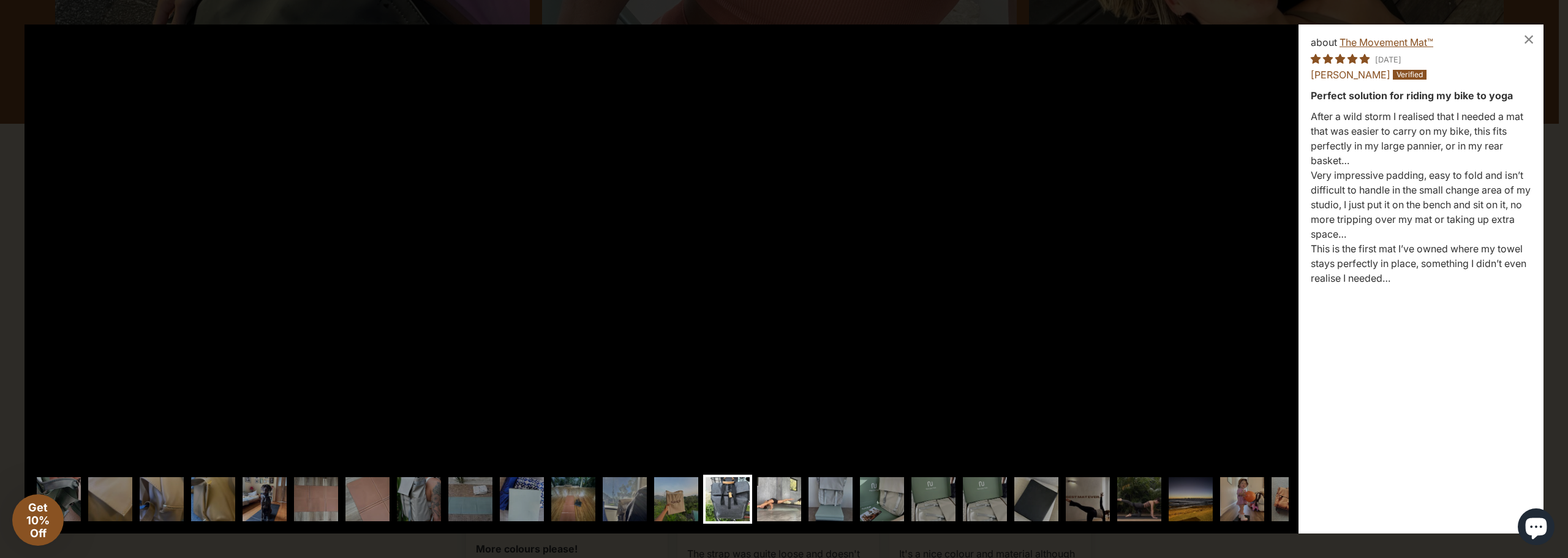
click at [764, 500] on img at bounding box center [779, 499] width 49 height 49
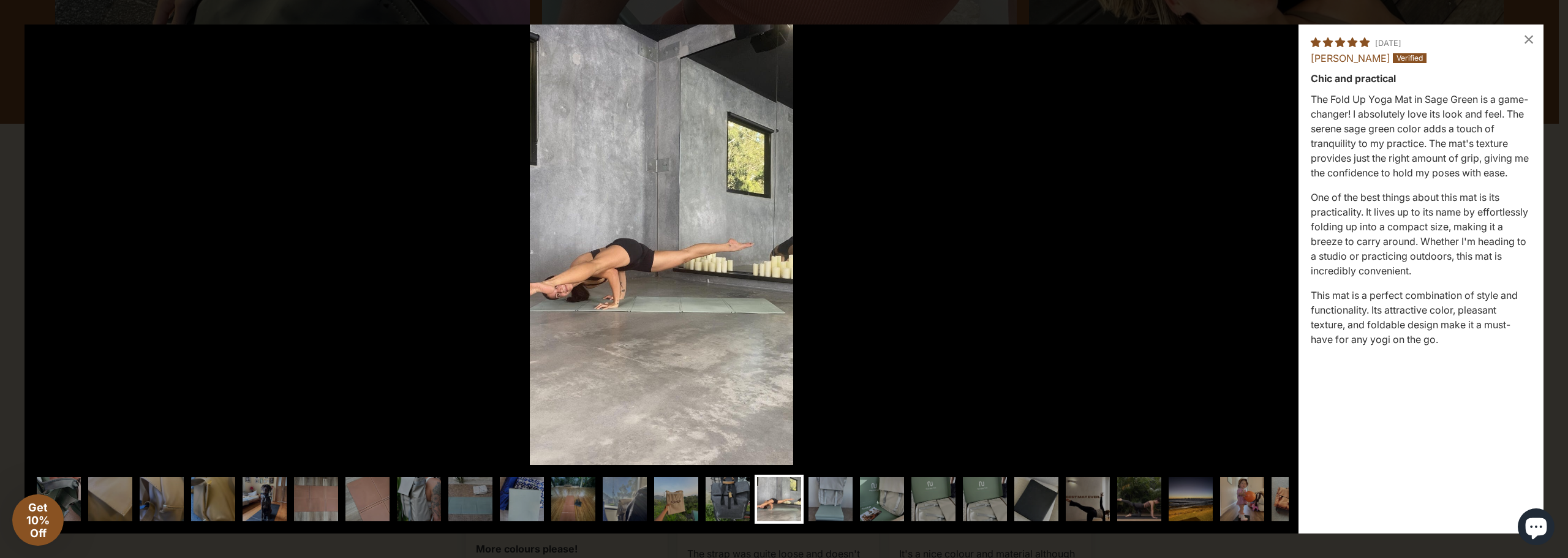
click at [0, 247] on div "Loading..." at bounding box center [784, 279] width 1568 height 558
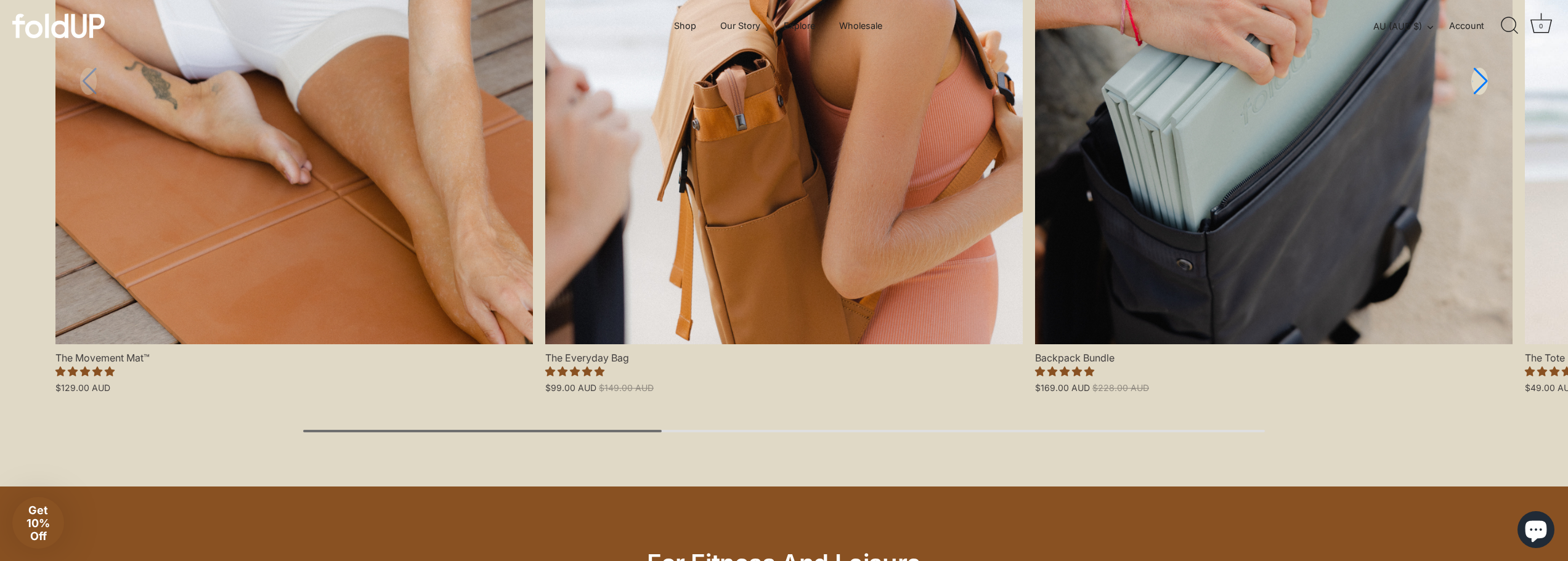
scroll to position [1403, 0]
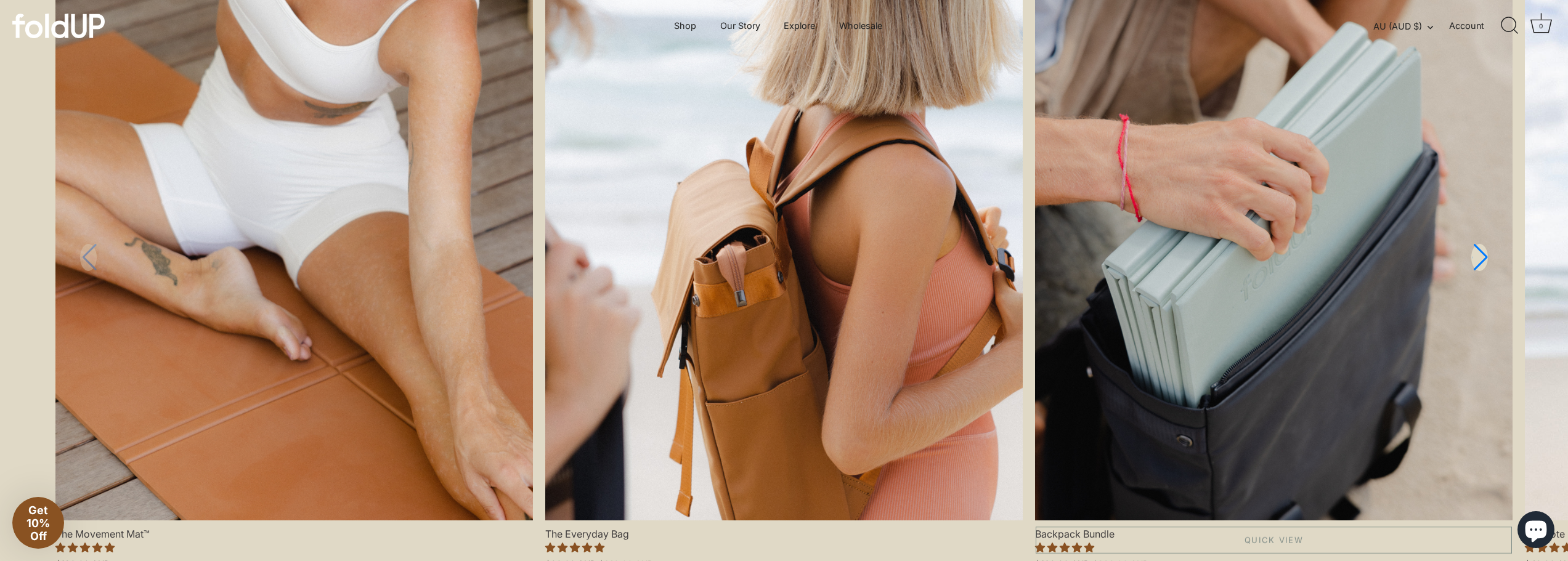
click at [1491, 243] on link "Backpack Bundle" at bounding box center [1273, 234] width 477 height 573
click at [1478, 254] on link "Next slide" at bounding box center [1480, 257] width 18 height 29
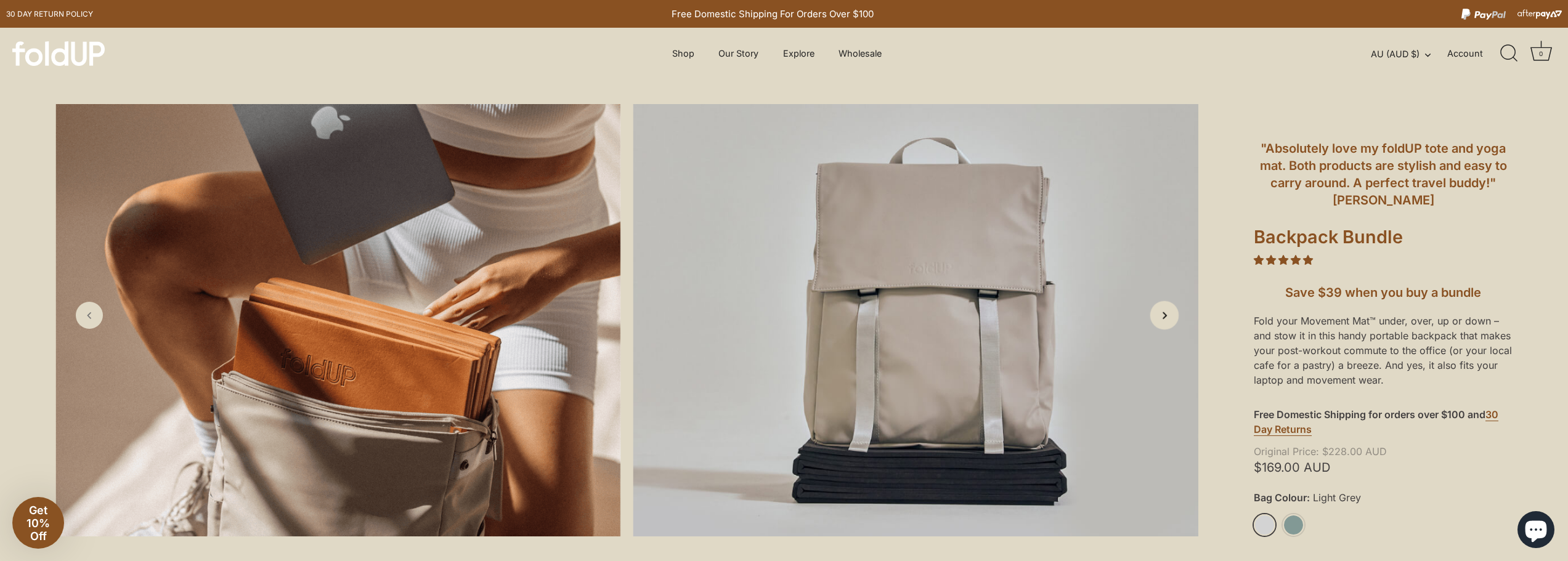
click at [1170, 321] on icon "Next slide" at bounding box center [1164, 315] width 13 height 13
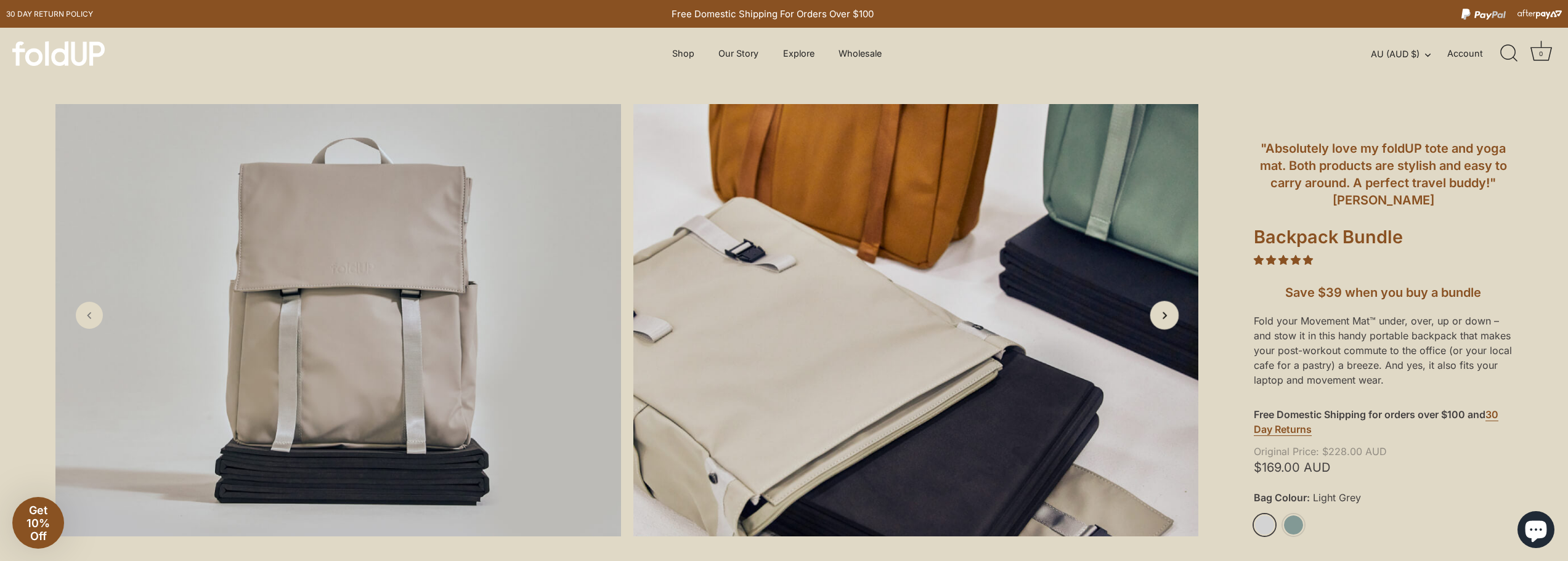
click at [1170, 321] on icon "Next slide" at bounding box center [1164, 315] width 13 height 13
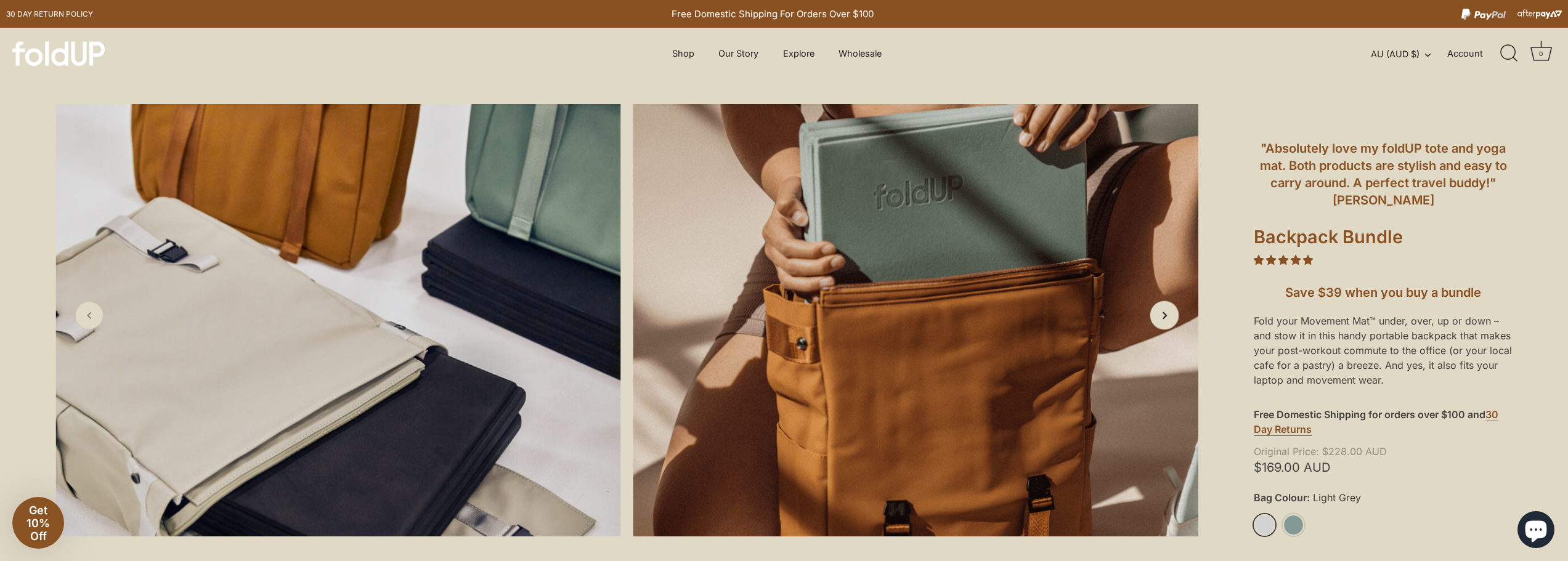
click at [1170, 321] on icon "Next slide" at bounding box center [1164, 315] width 13 height 13
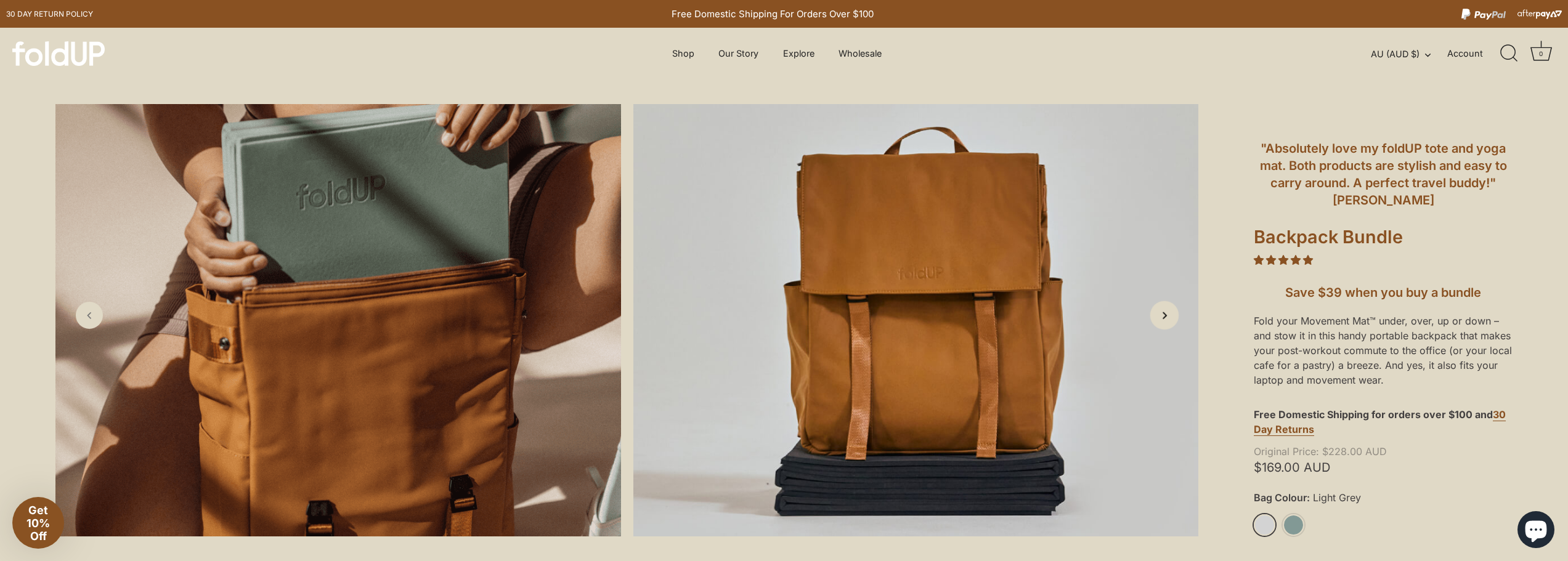
click at [1170, 321] on icon "Next slide" at bounding box center [1164, 315] width 13 height 13
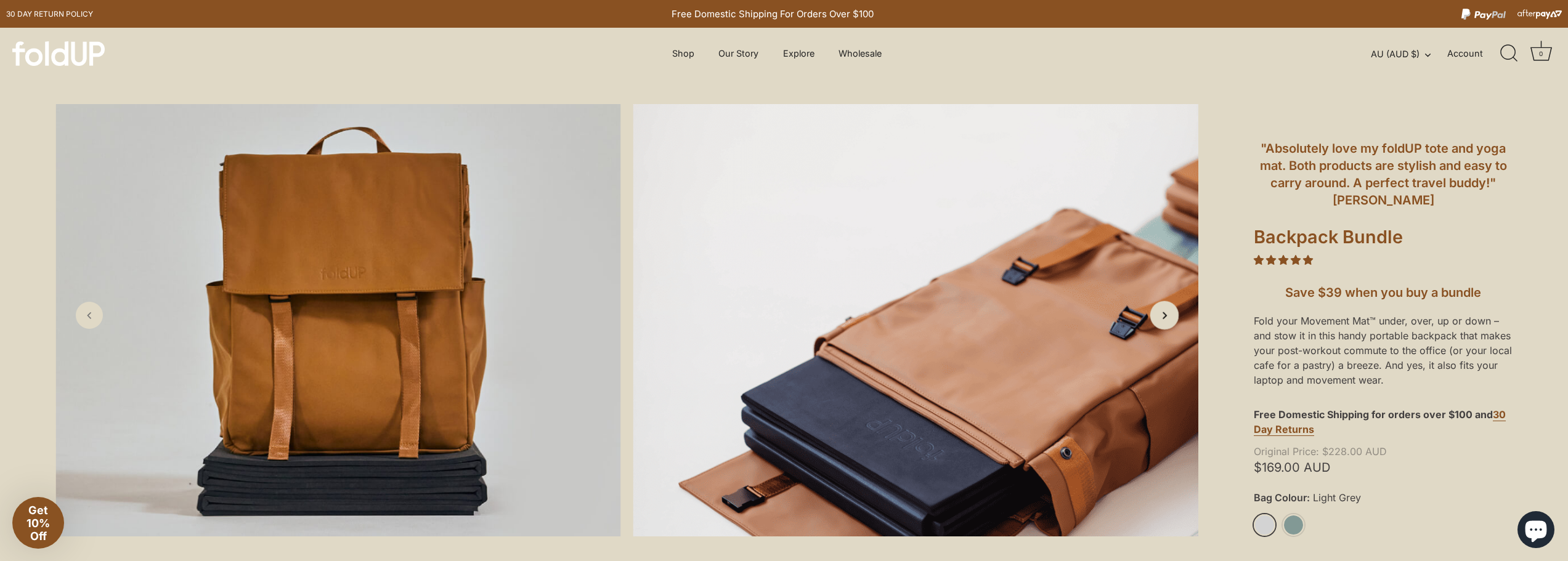
click at [1169, 321] on icon "Next slide" at bounding box center [1164, 315] width 13 height 13
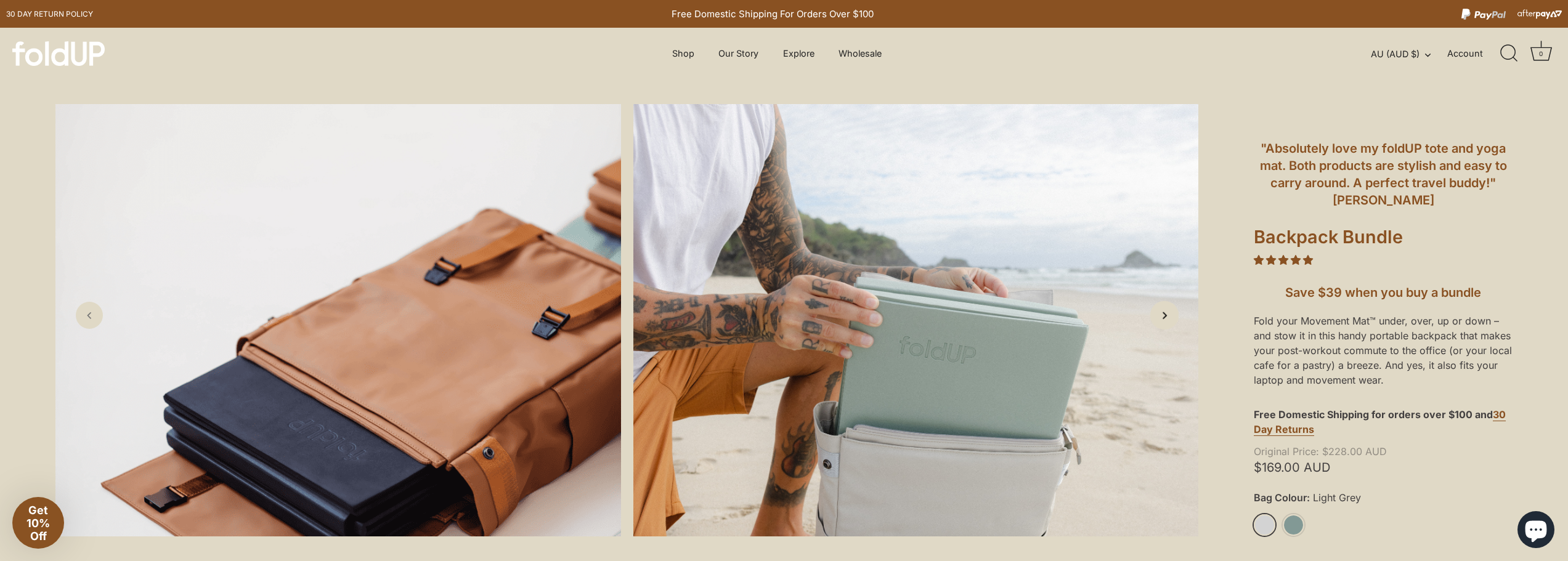
click at [1162, 324] on link "Next slide" at bounding box center [1165, 316] width 29 height 29
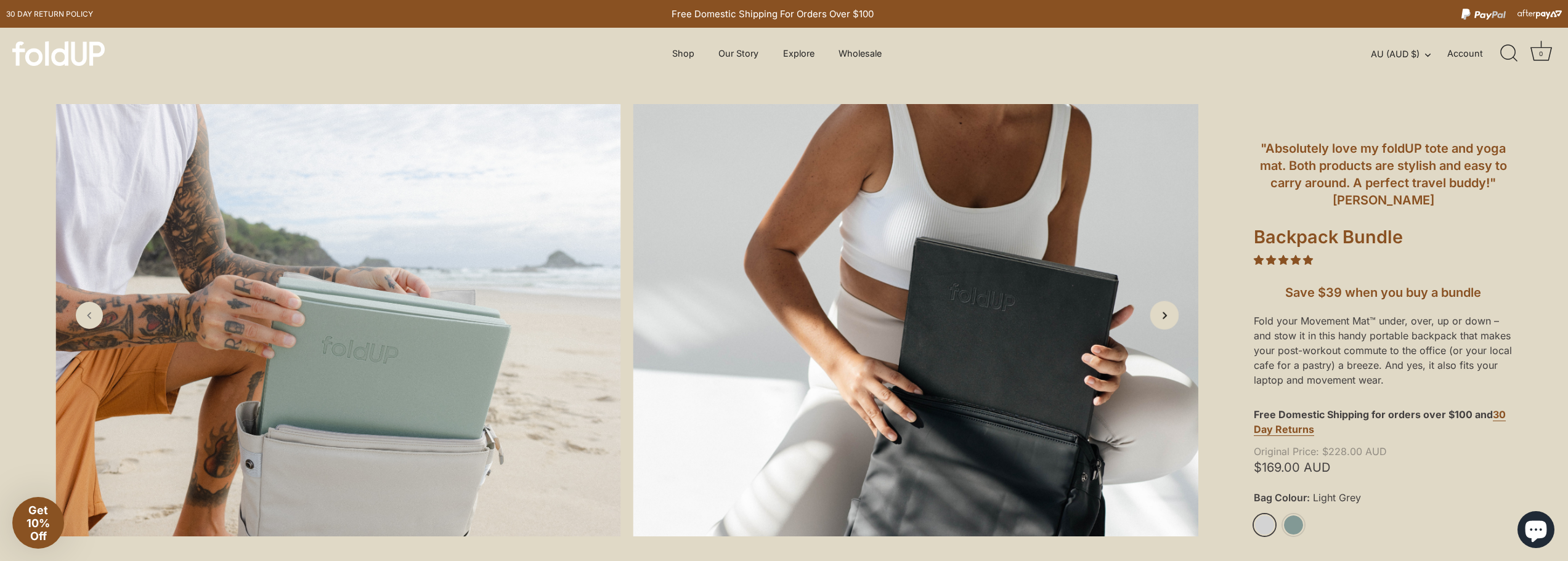
click at [1158, 318] on icon "Next slide" at bounding box center [1164, 315] width 13 height 13
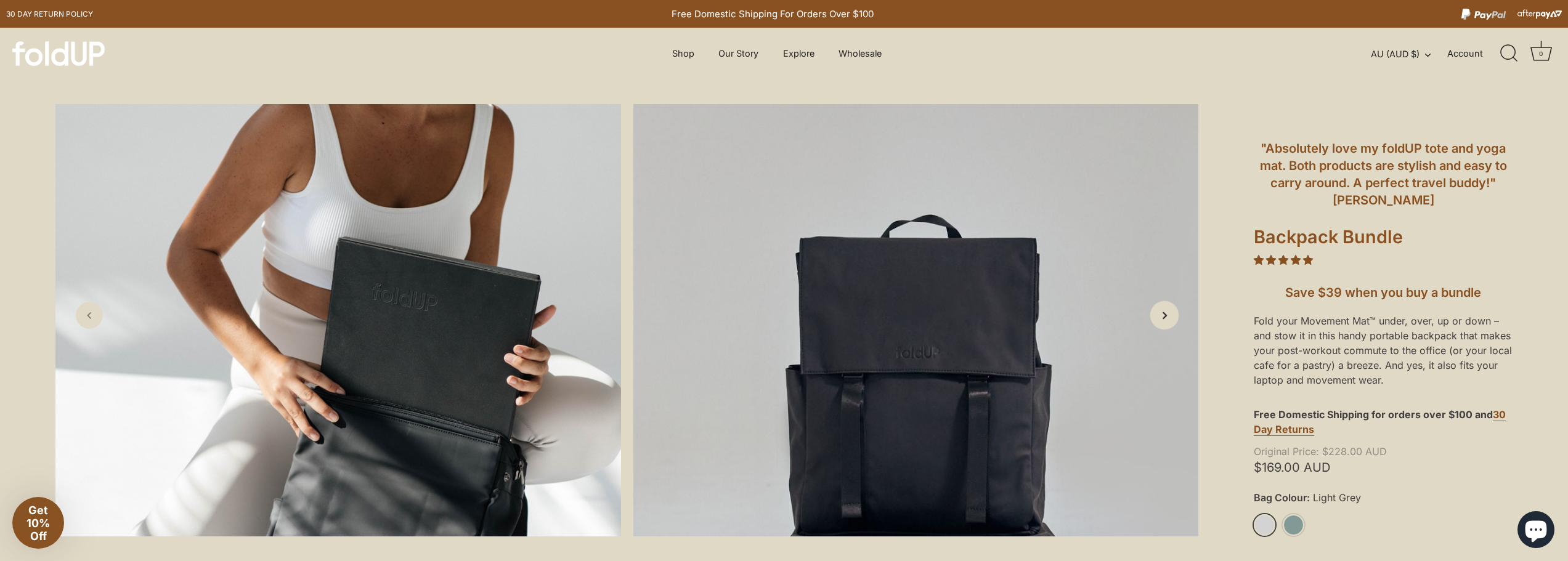
click at [1158, 318] on icon "Next slide" at bounding box center [1164, 315] width 13 height 13
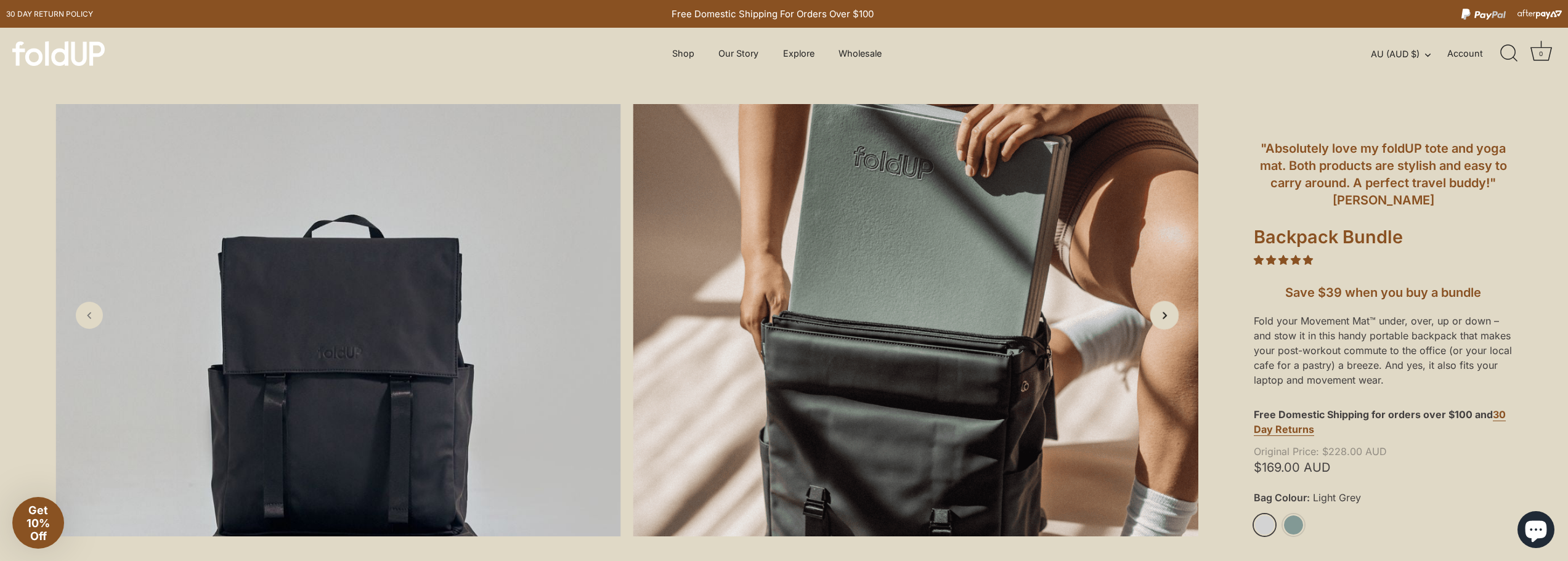
click at [1158, 316] on icon "Next slide" at bounding box center [1164, 315] width 13 height 13
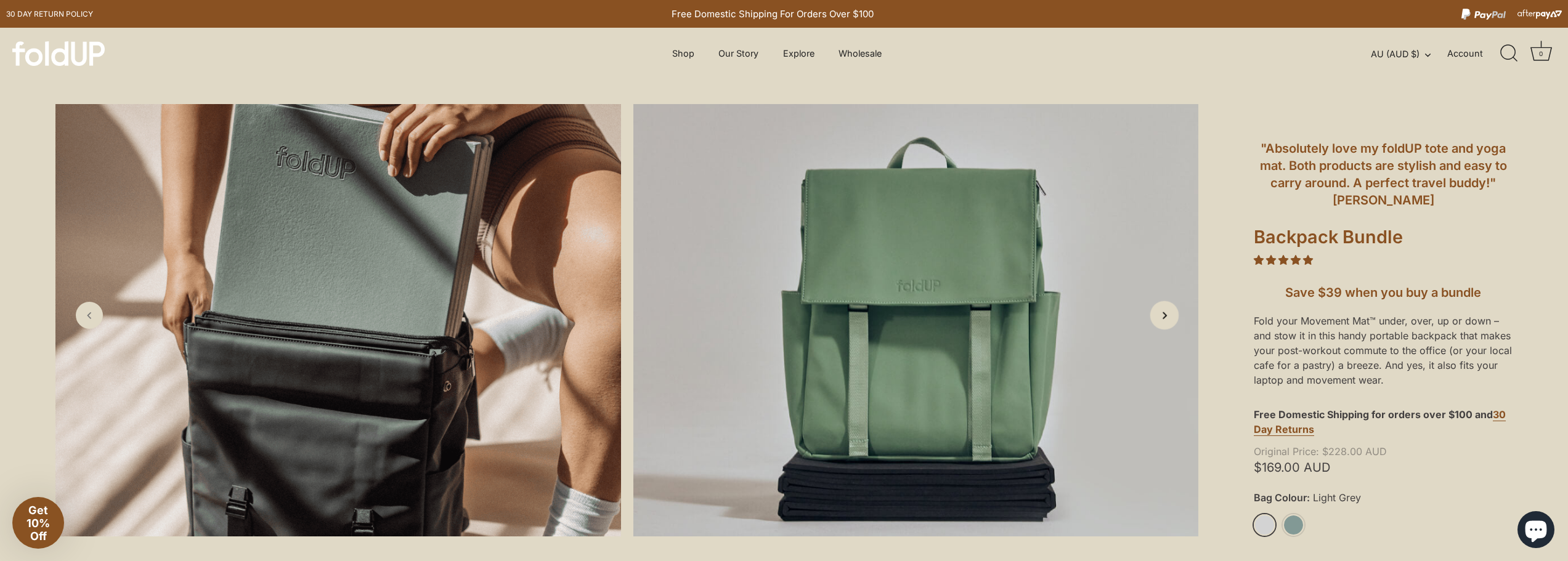
click at [1158, 316] on icon "Next slide" at bounding box center [1164, 315] width 13 height 13
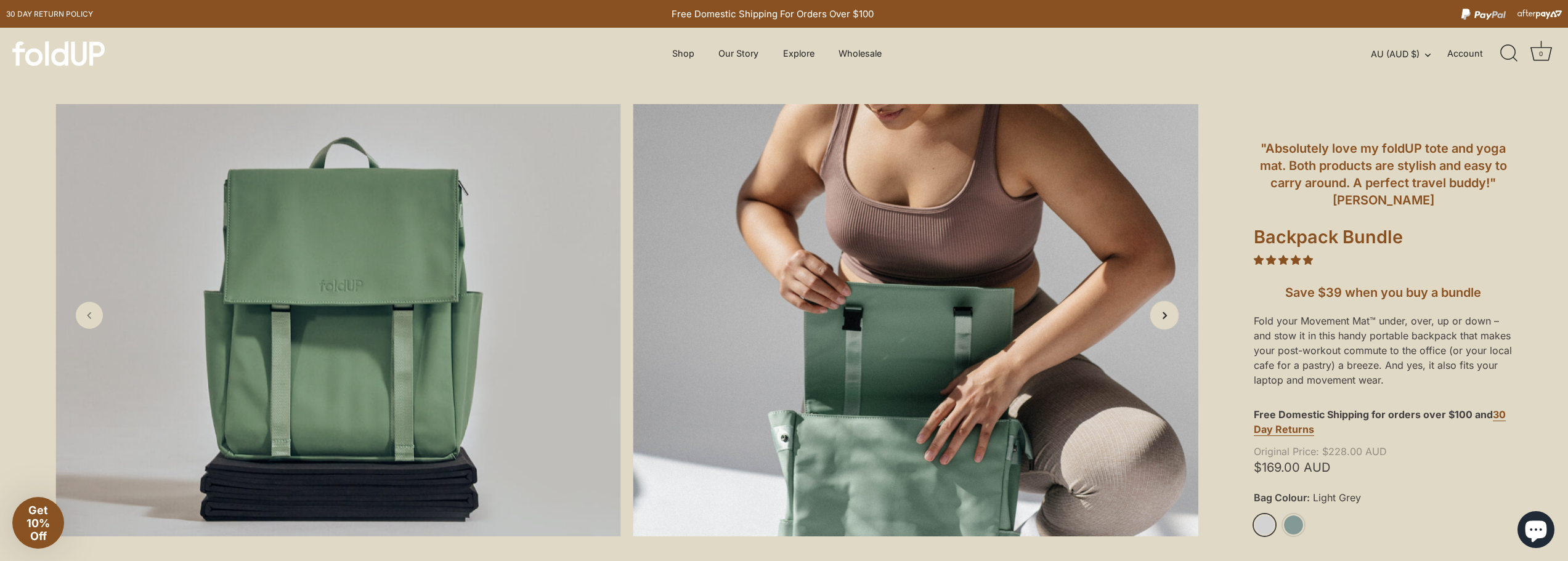
click at [1158, 316] on icon "Next slide" at bounding box center [1164, 315] width 13 height 13
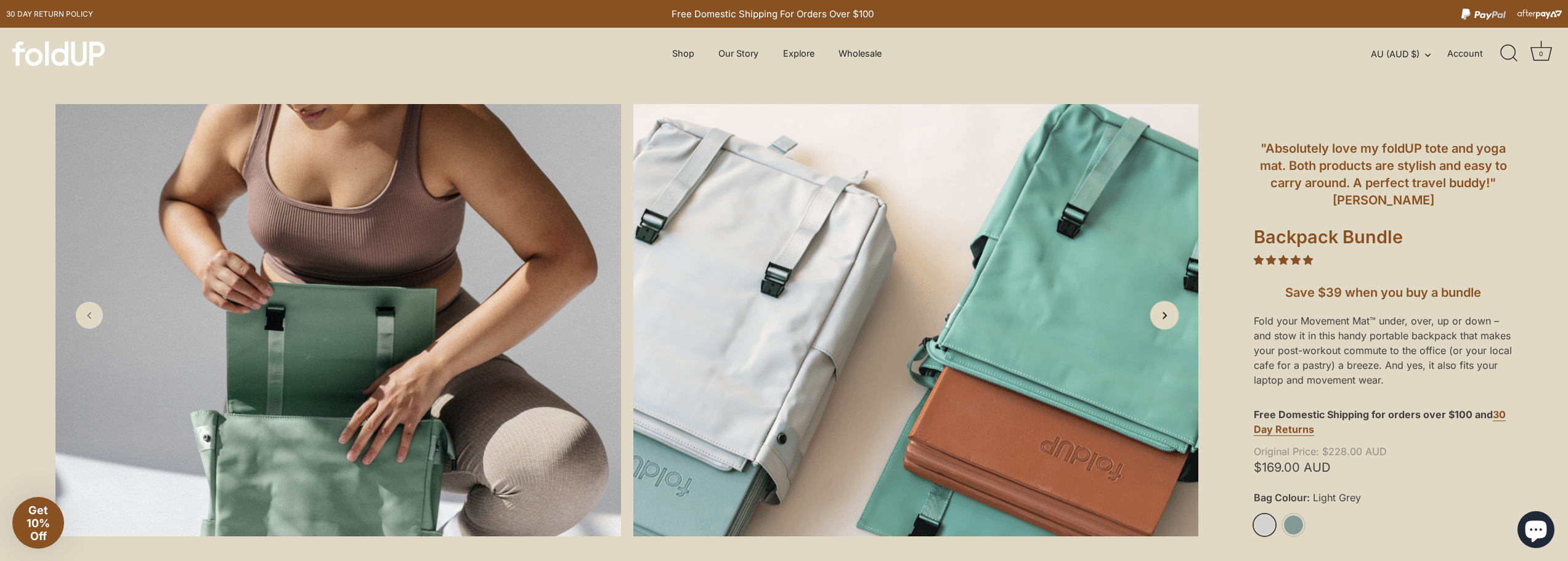
click at [1158, 316] on icon "Next slide" at bounding box center [1164, 315] width 13 height 13
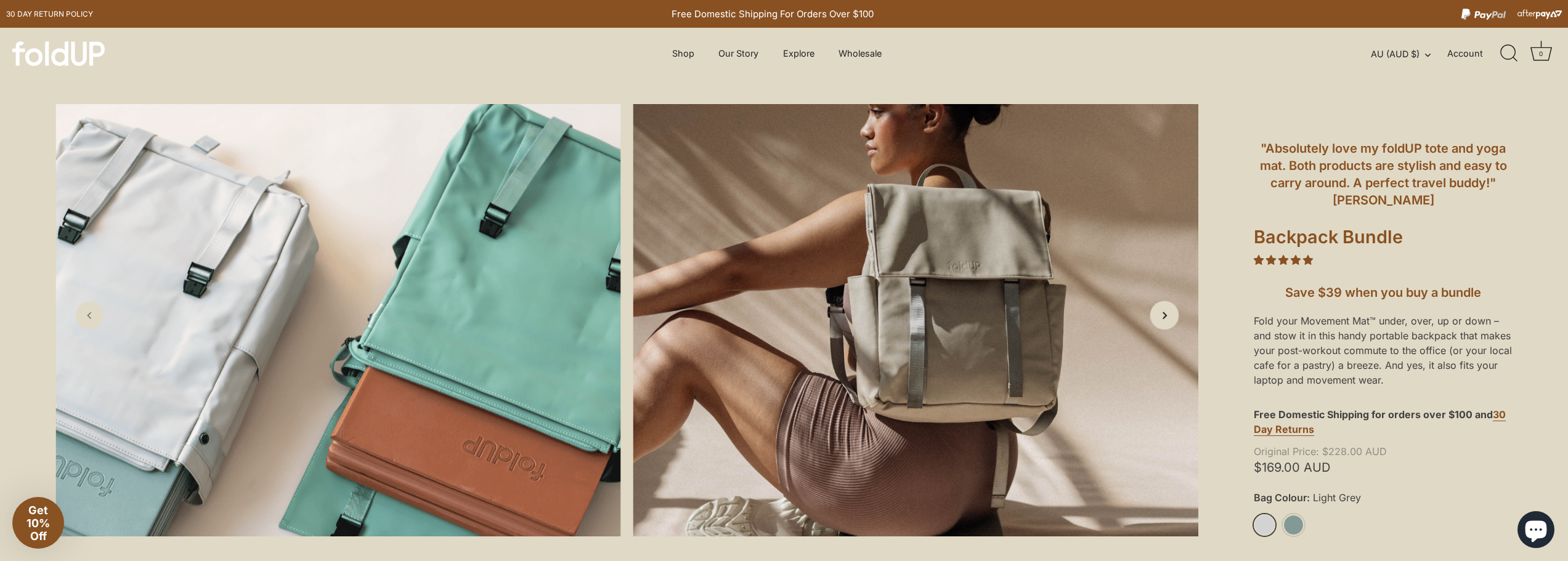
click at [1158, 316] on icon "Next slide" at bounding box center [1164, 315] width 13 height 13
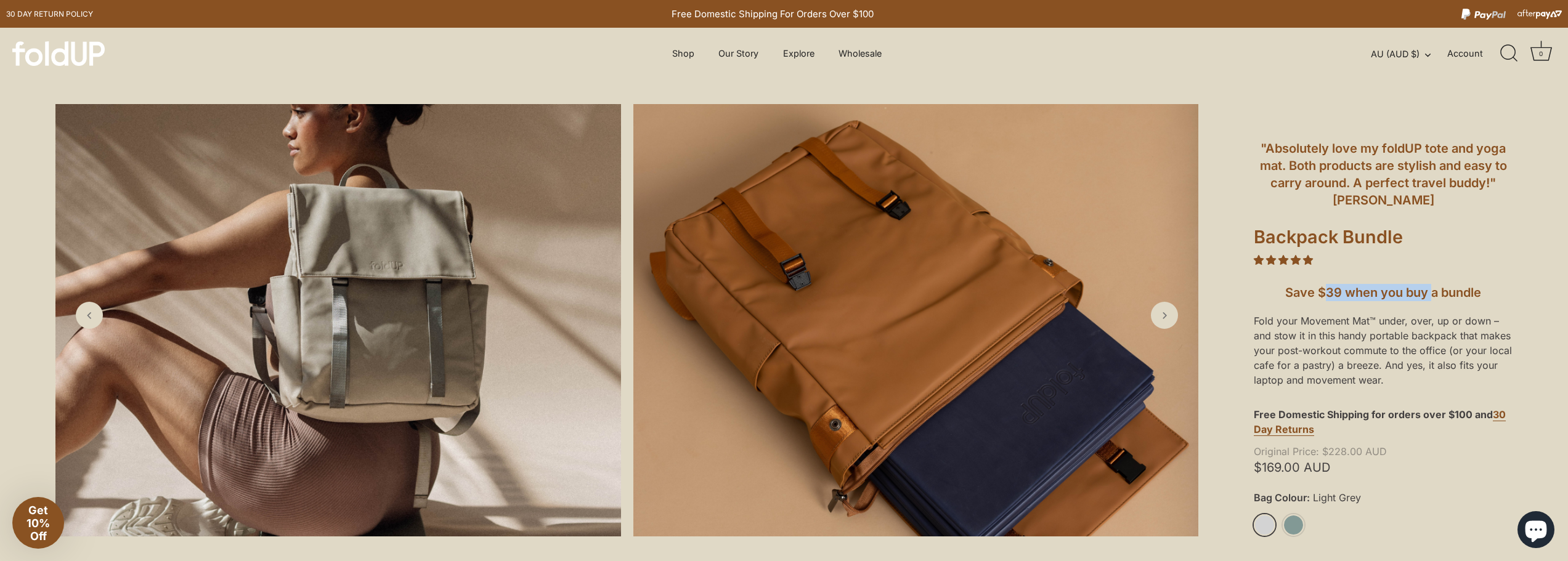
drag, startPoint x: 1324, startPoint y: 289, endPoint x: 1462, endPoint y: 292, distance: 138.0
click at [1459, 292] on h5 "Save $39 when you buy a bundle" at bounding box center [1383, 292] width 259 height 17
click at [1462, 292] on h5 "Save $39 when you buy a bundle" at bounding box center [1383, 292] width 259 height 17
